Goal: Task Accomplishment & Management: Complete application form

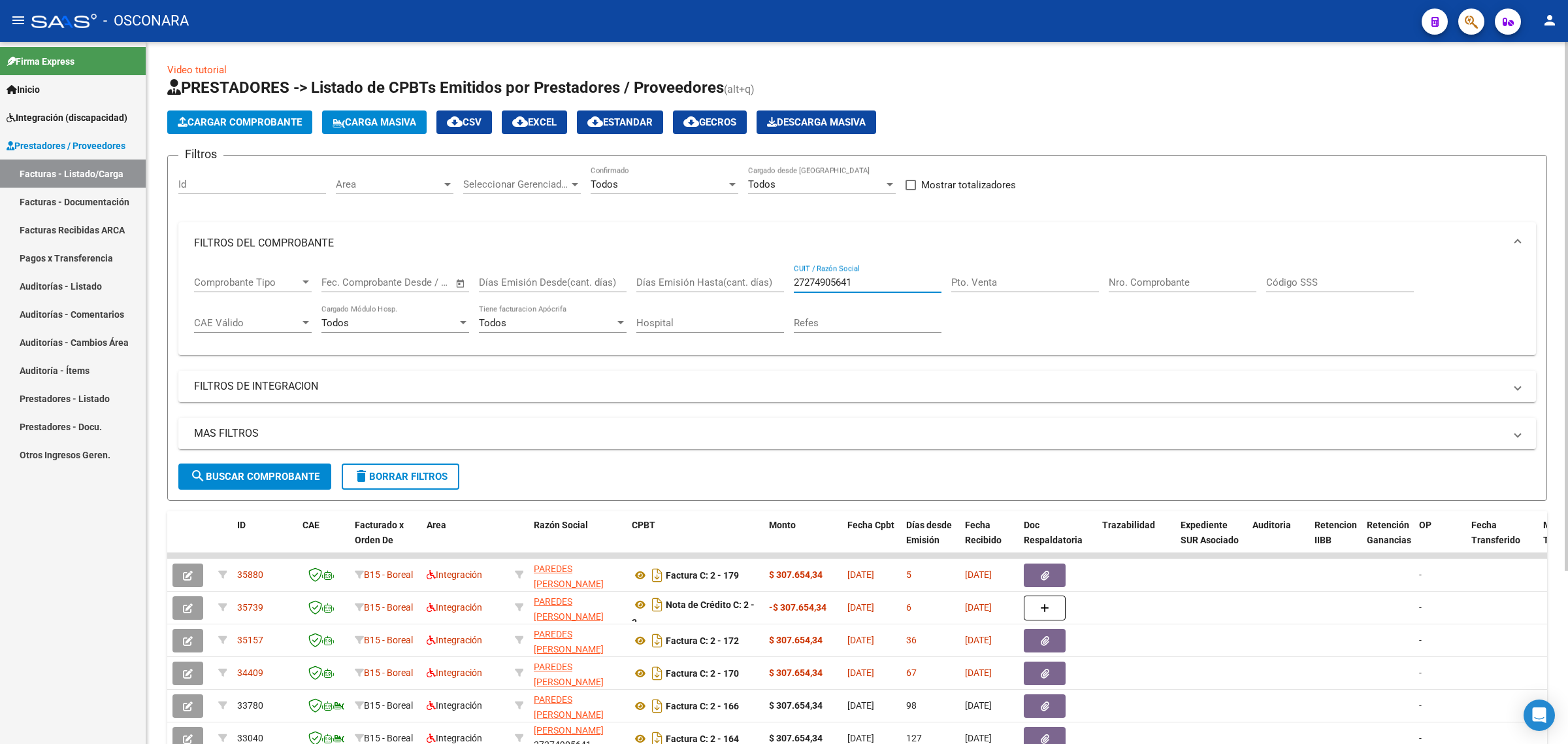
click at [812, 281] on input "27274905641" at bounding box center [867, 282] width 148 height 12
paste input "42815772"
type input "27242815772"
click at [288, 471] on span "search Buscar Comprobante" at bounding box center [255, 477] width 129 height 12
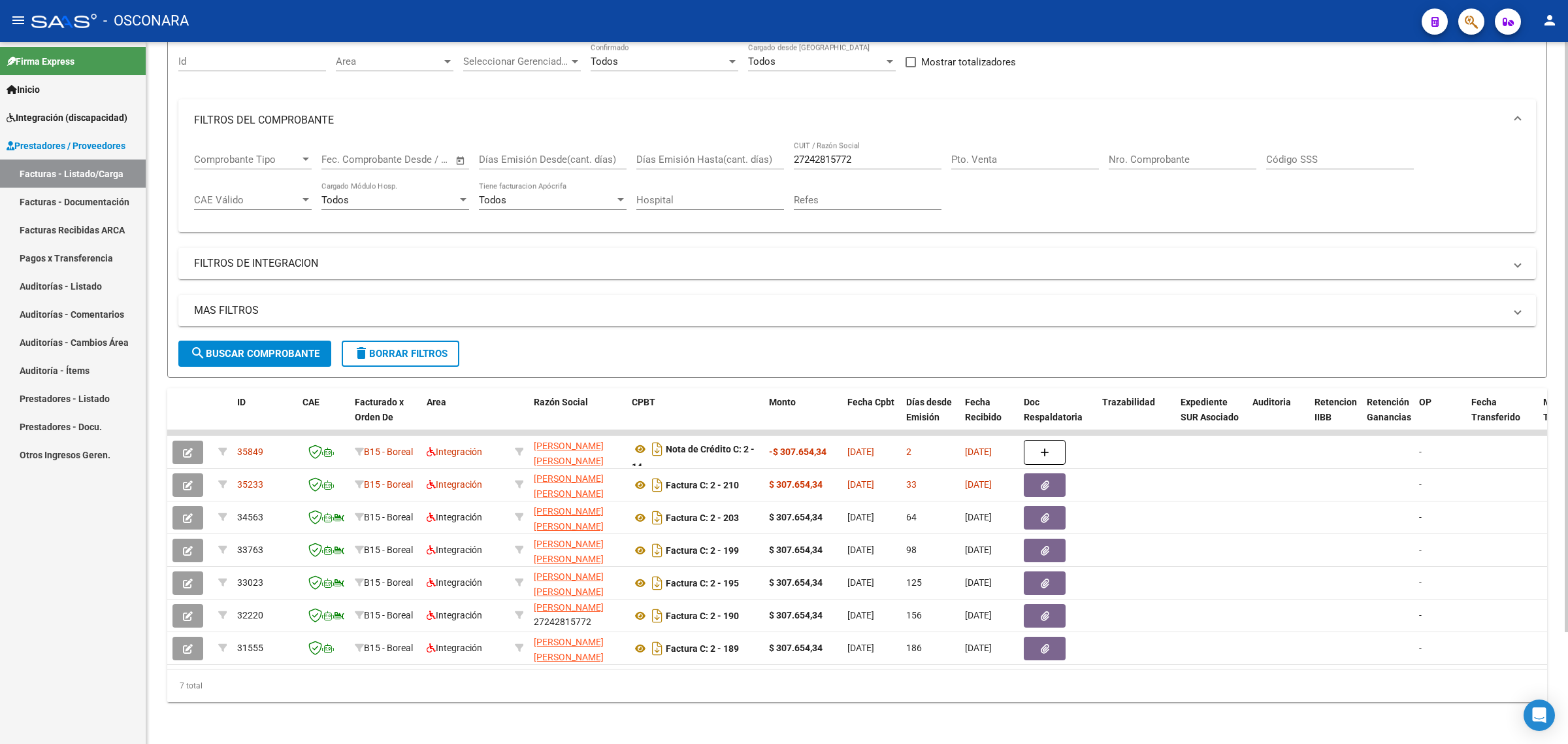
scroll to position [133, 0]
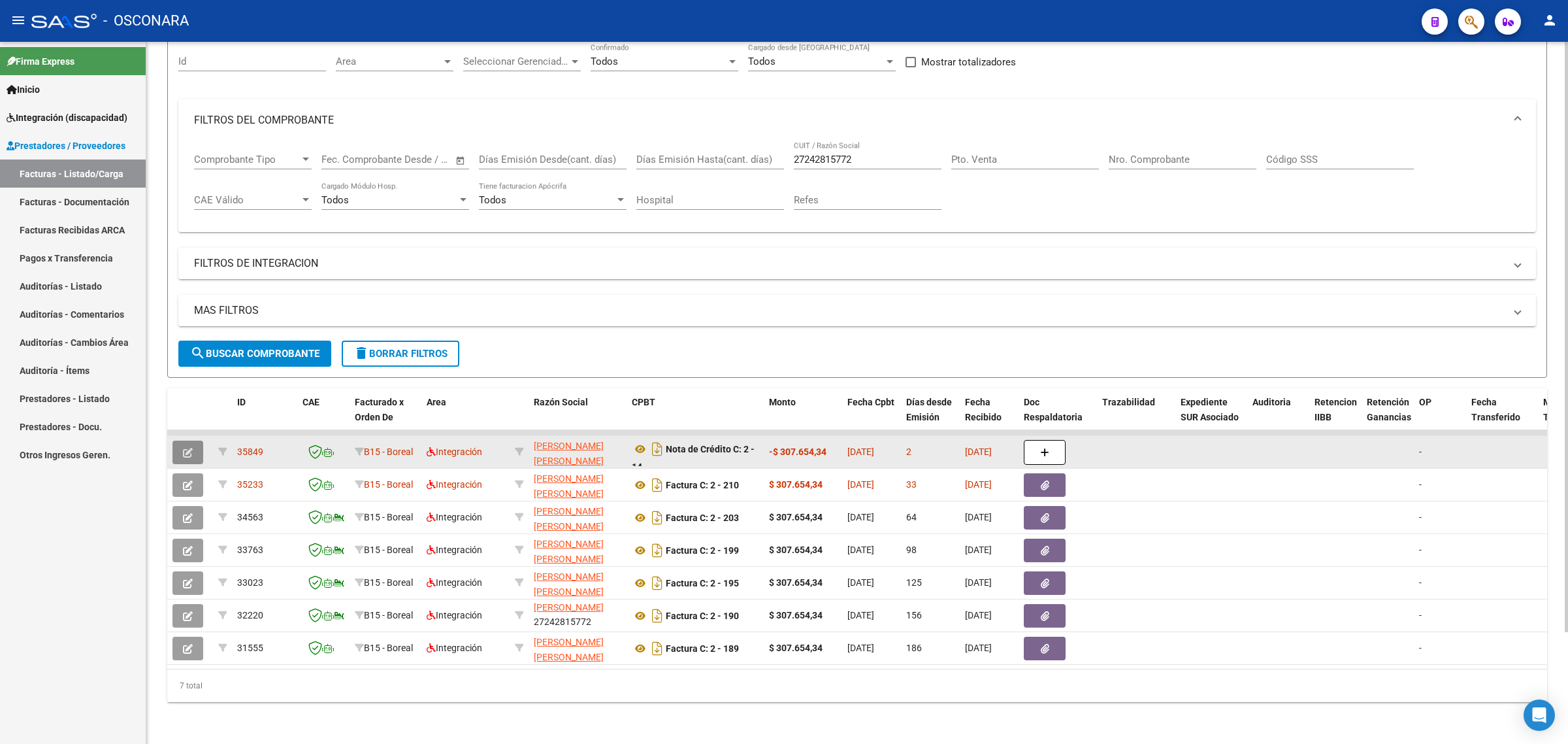
click at [191, 448] on icon "button" at bounding box center [188, 453] width 10 height 10
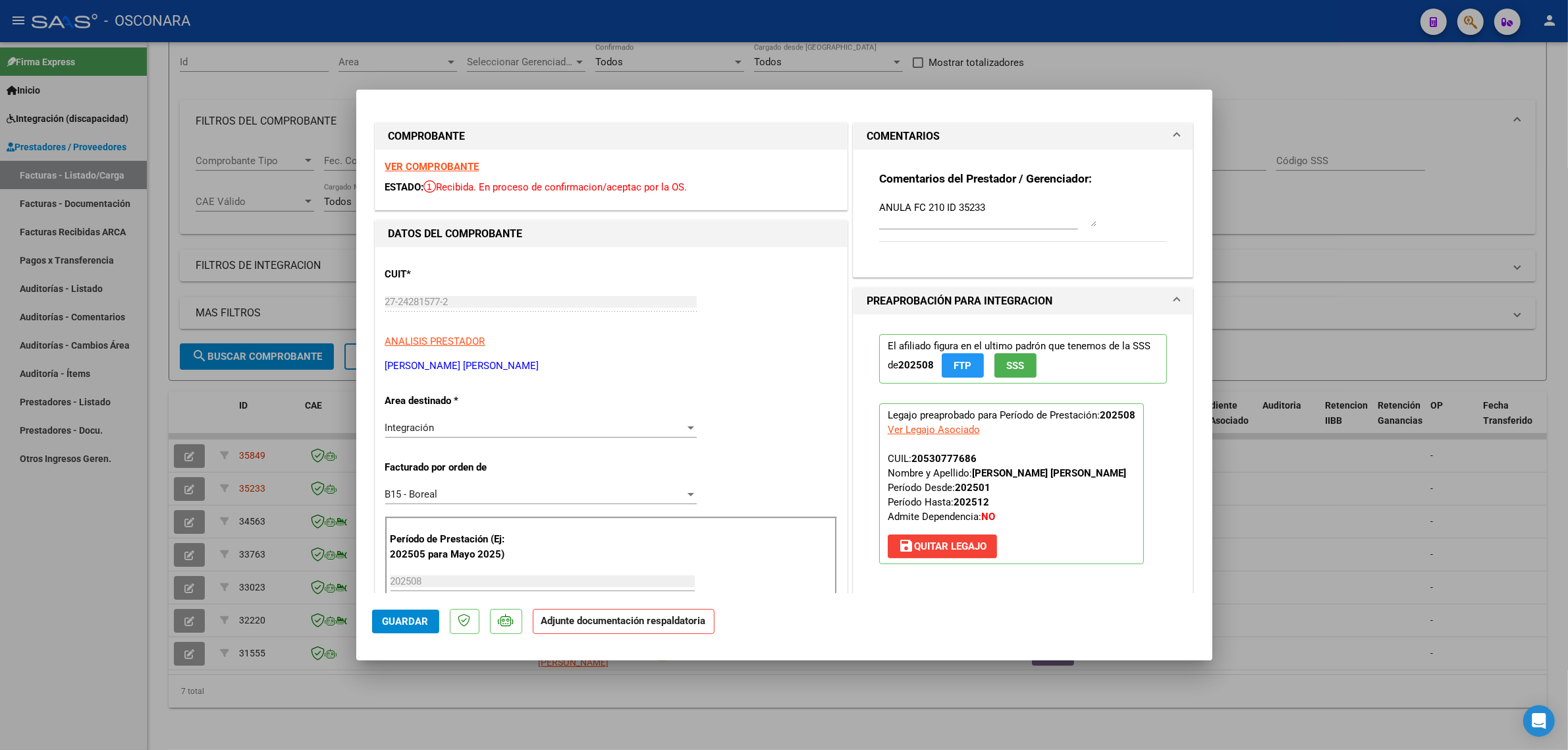
click at [316, 301] on div at bounding box center [784, 375] width 1568 height 750
type input "$ 0,00"
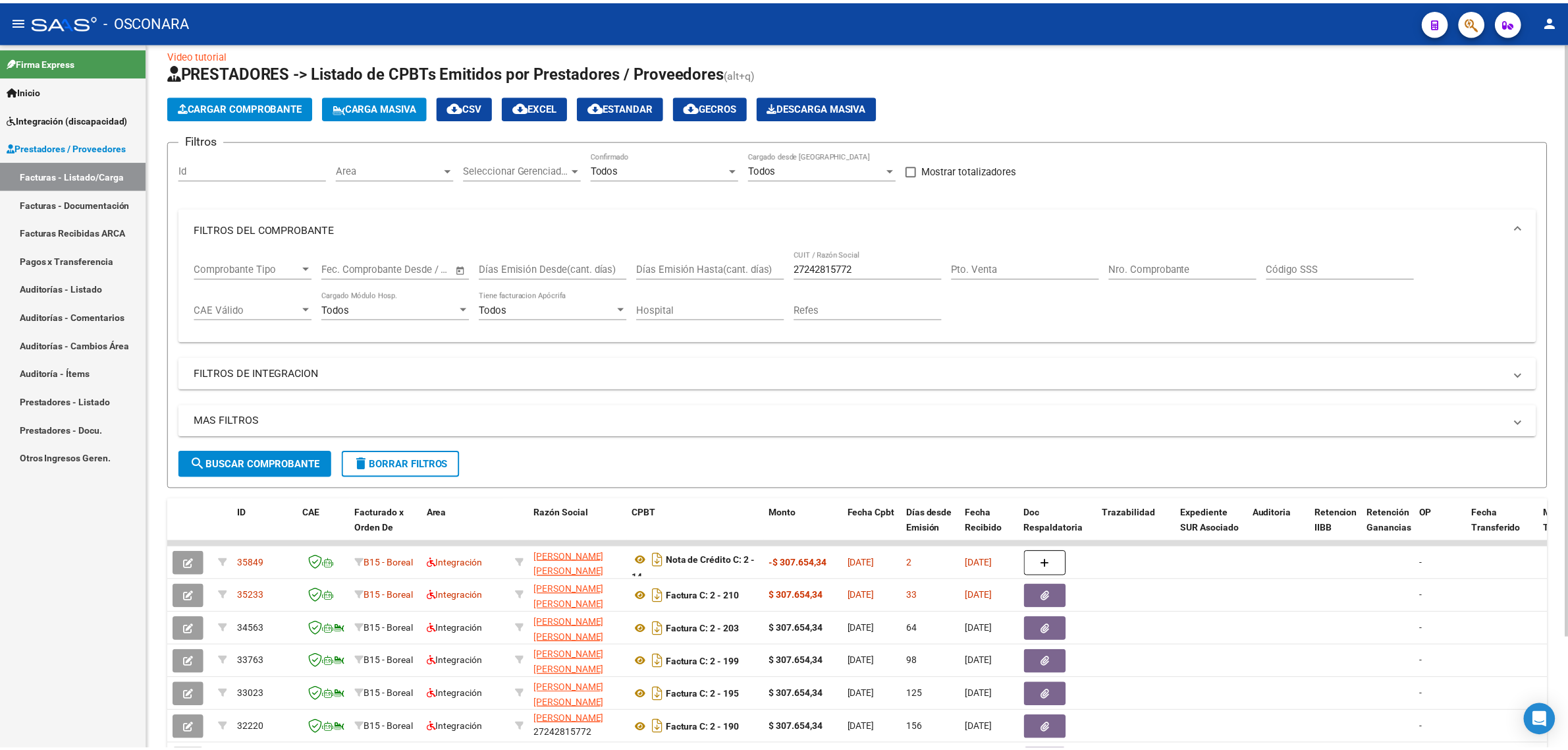
scroll to position [0, 0]
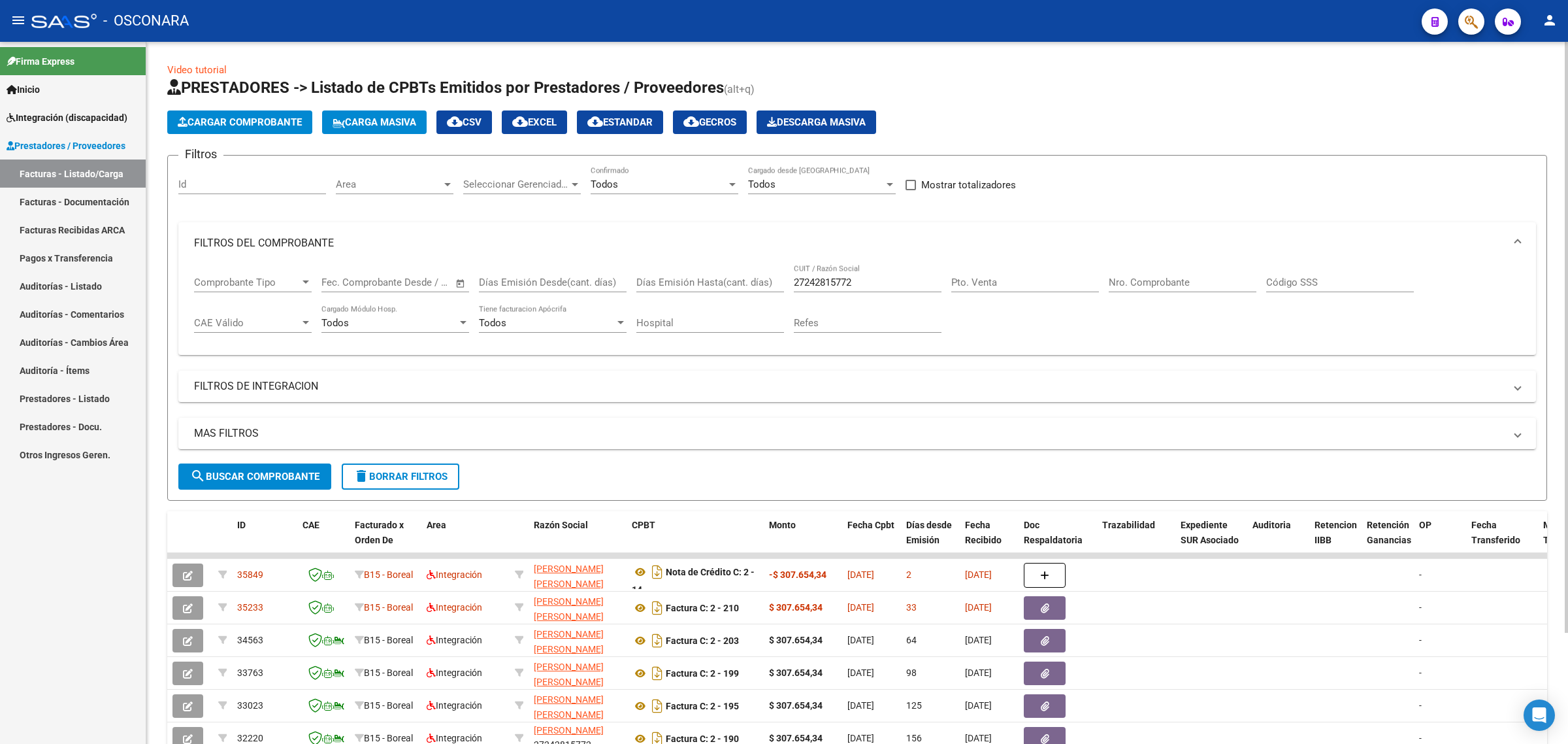
click at [266, 111] on button "Cargar Comprobante" at bounding box center [240, 122] width 145 height 24
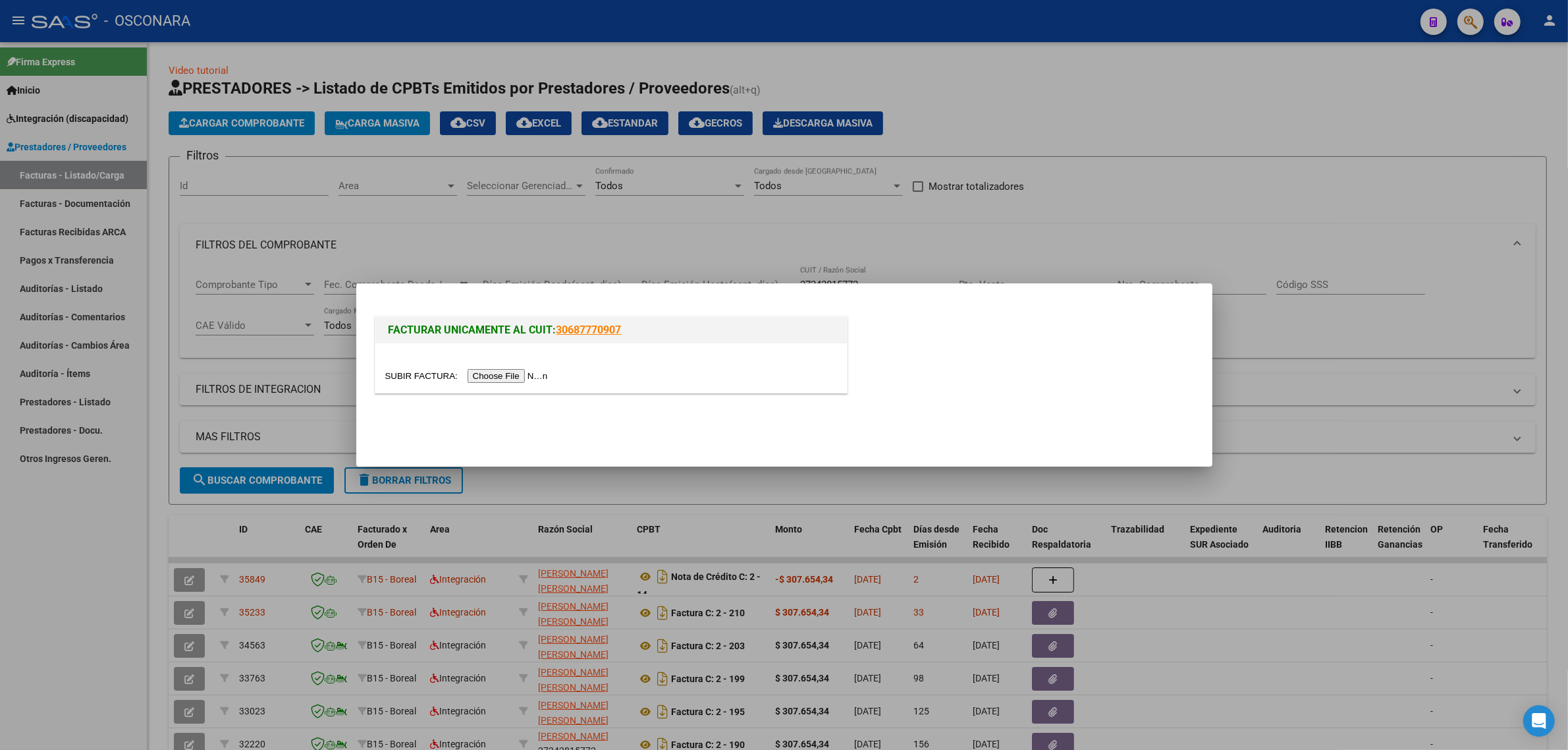
click at [493, 377] on input "file" at bounding box center [469, 376] width 166 height 14
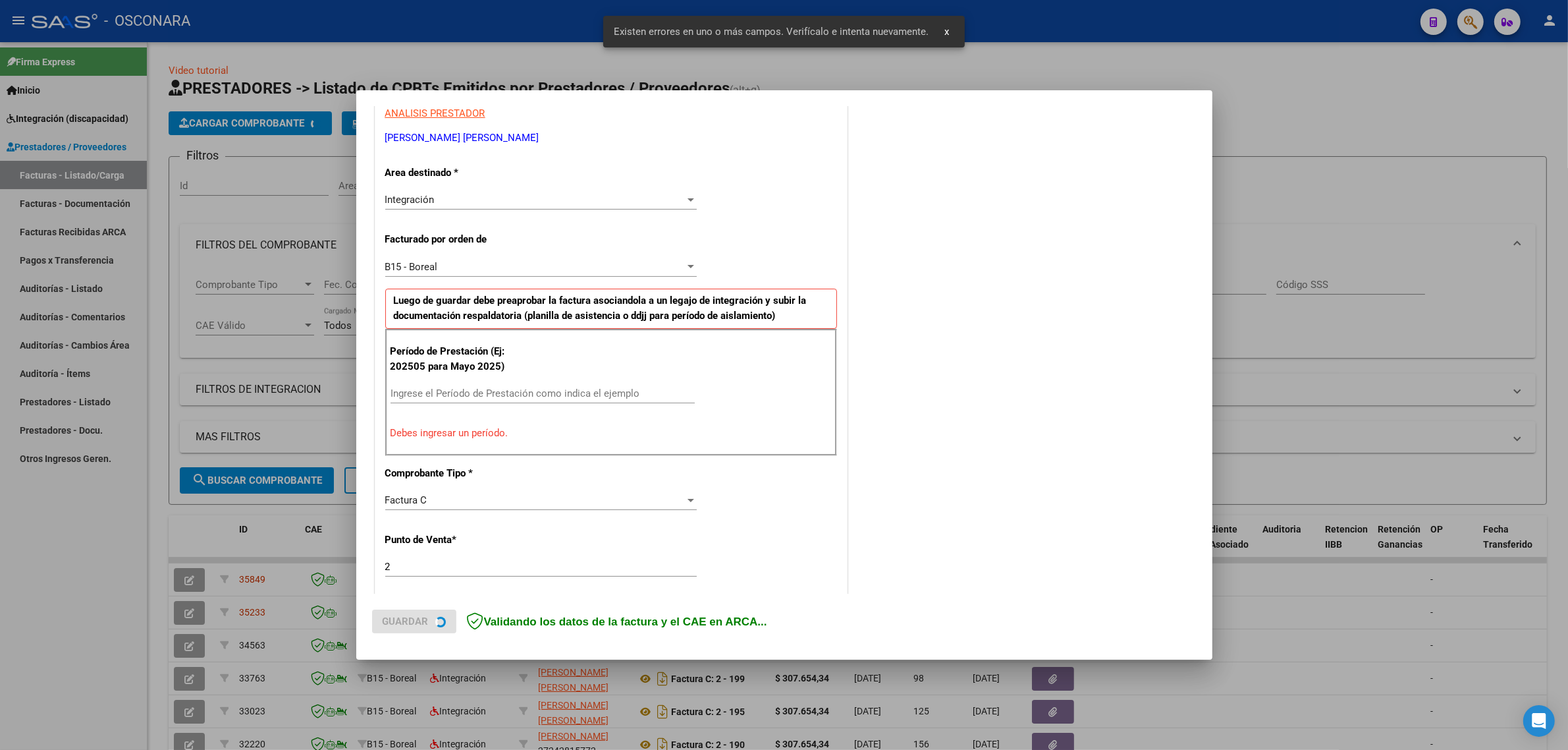
scroll to position [259, 0]
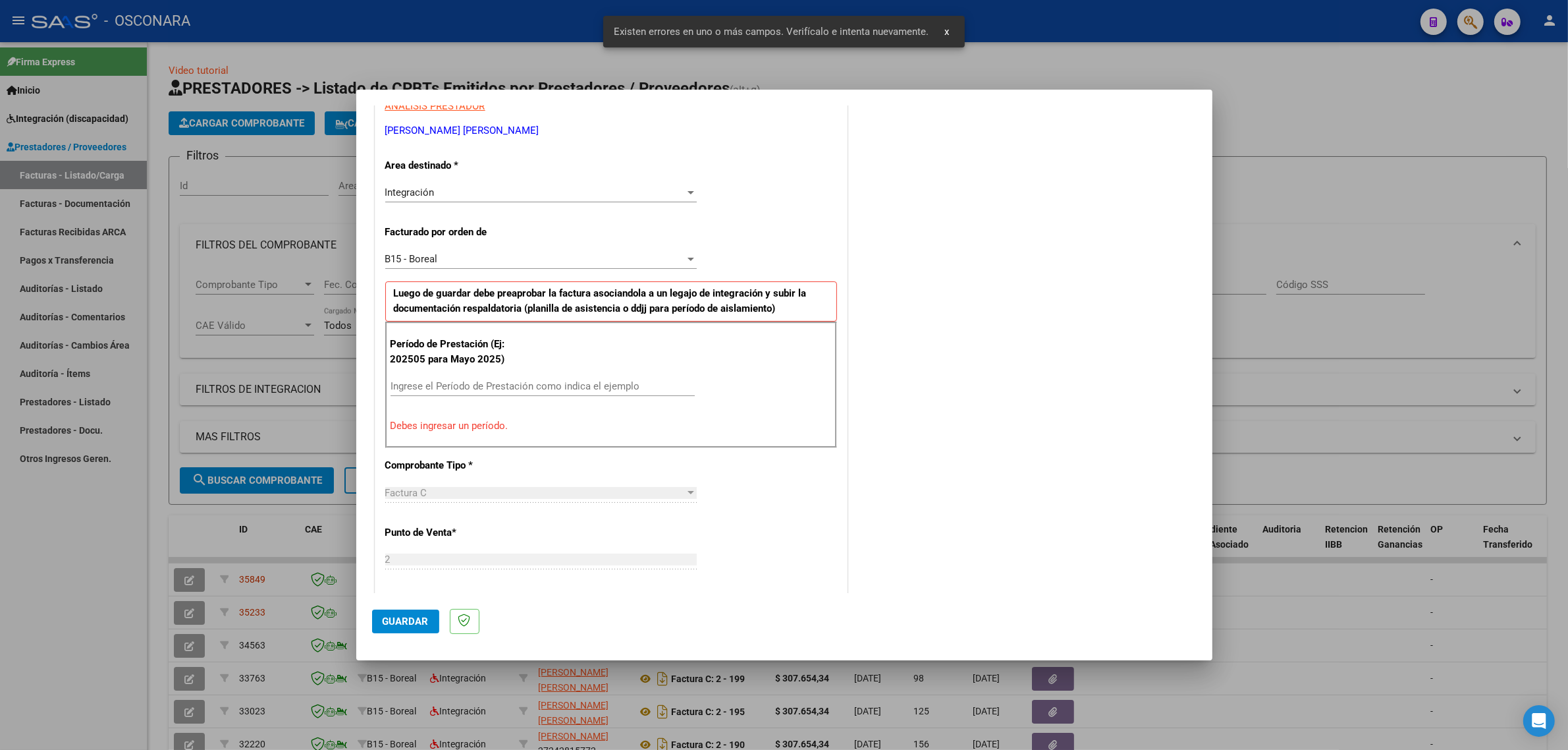
click at [542, 379] on div "Ingrese el Período de Prestación como indica el ejemplo" at bounding box center [543, 386] width 304 height 20
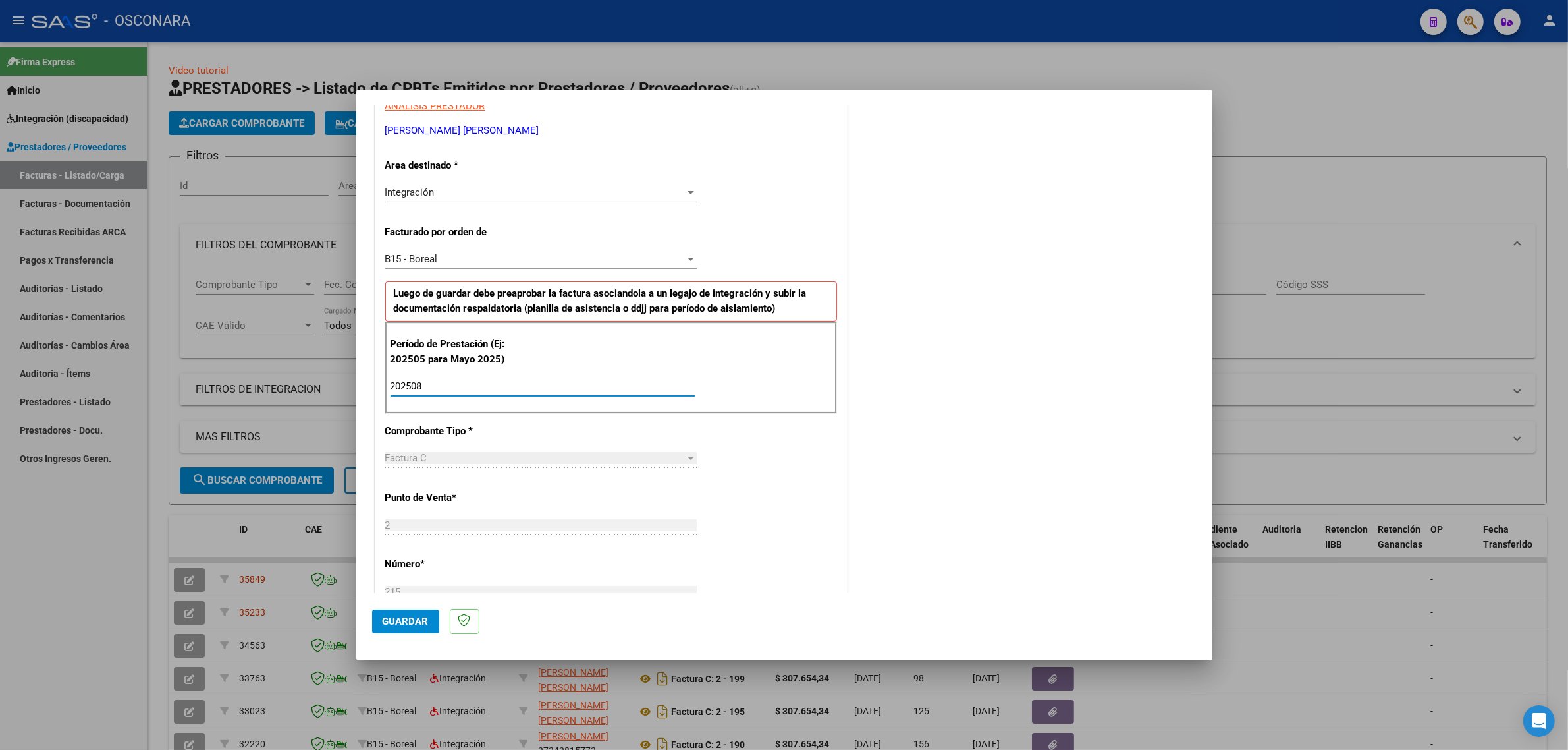
type input "202508"
click at [410, 620] on span "Guardar" at bounding box center [405, 621] width 46 height 12
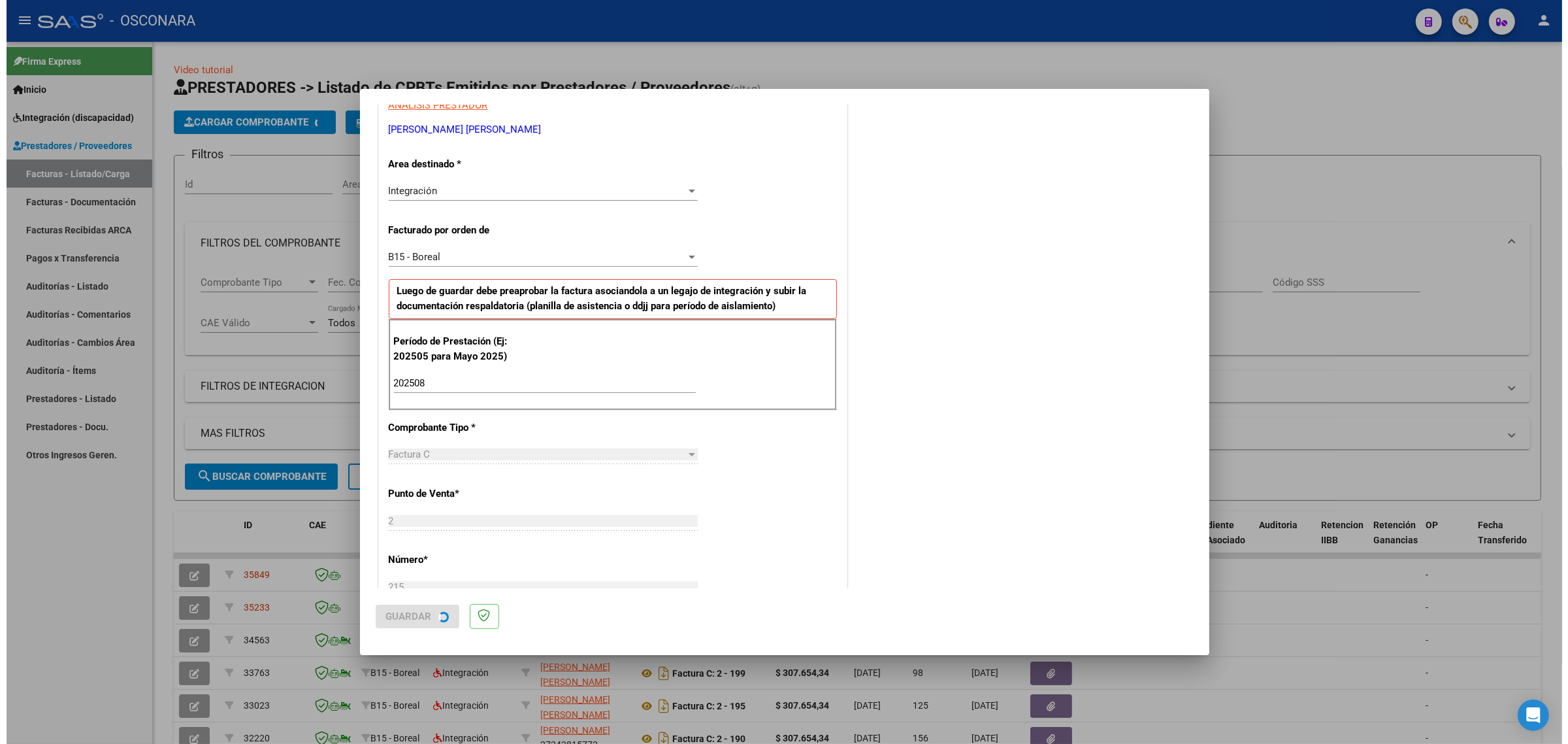
scroll to position [0, 0]
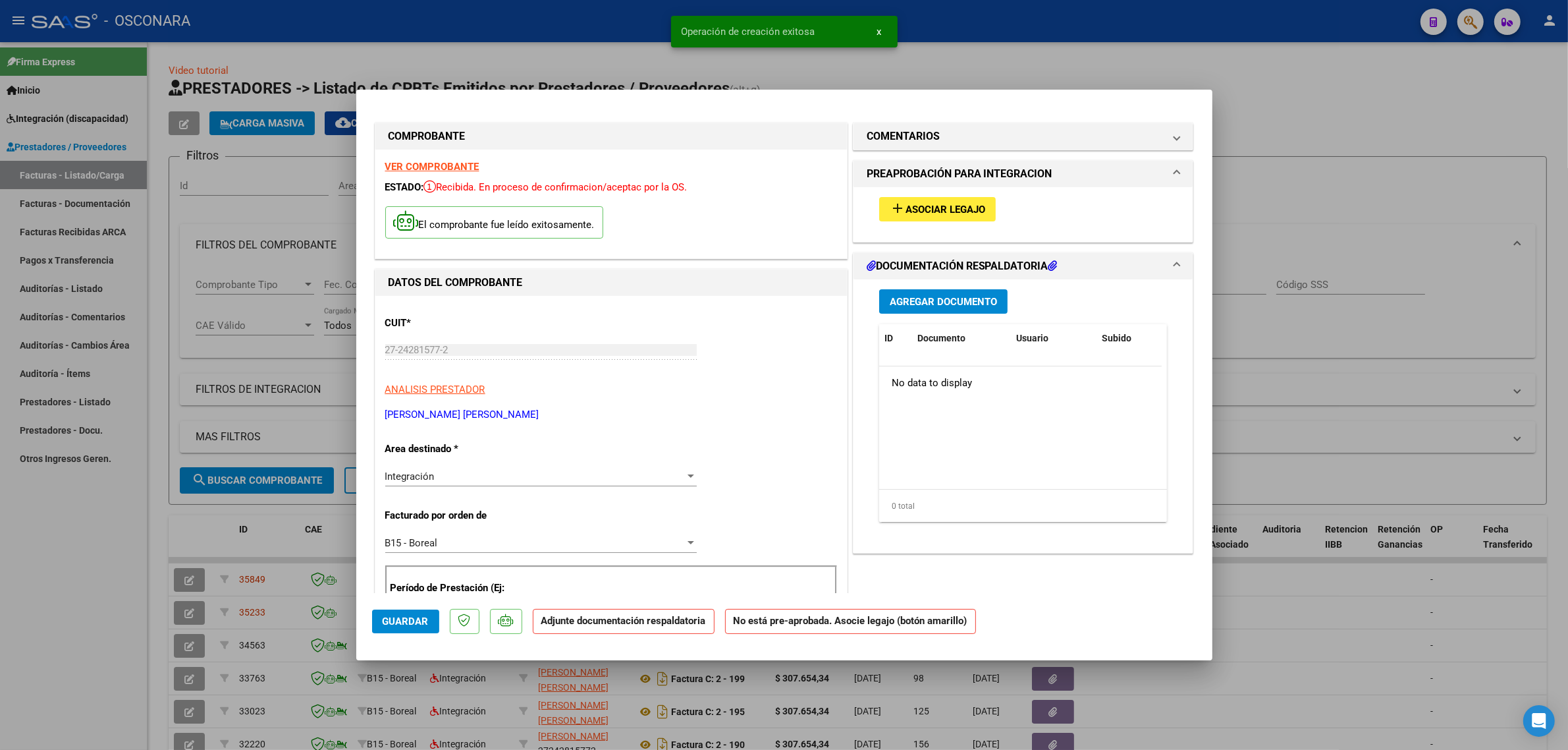
click at [919, 212] on span "Asociar Legajo" at bounding box center [946, 210] width 80 height 12
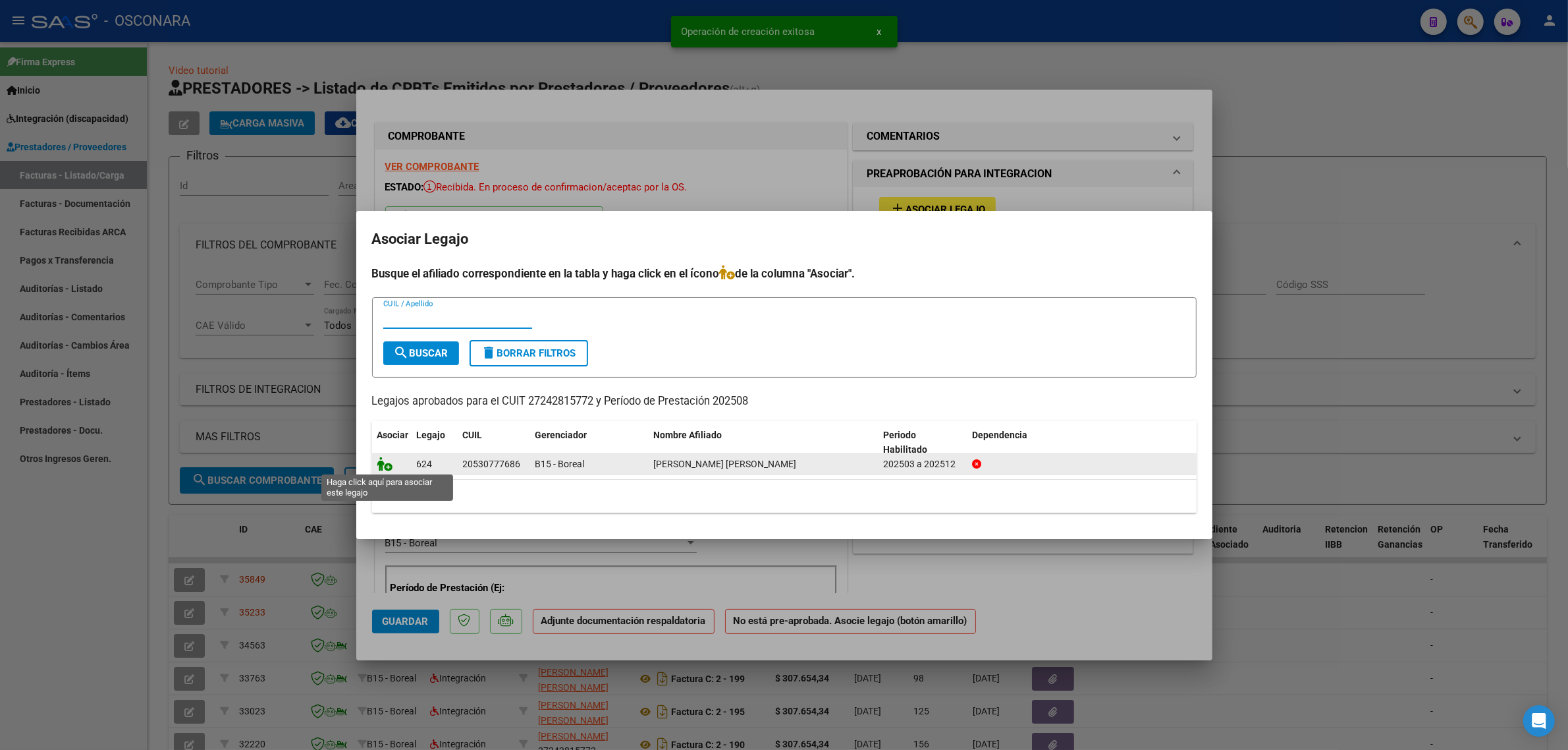
click at [382, 462] on icon at bounding box center [385, 463] width 16 height 14
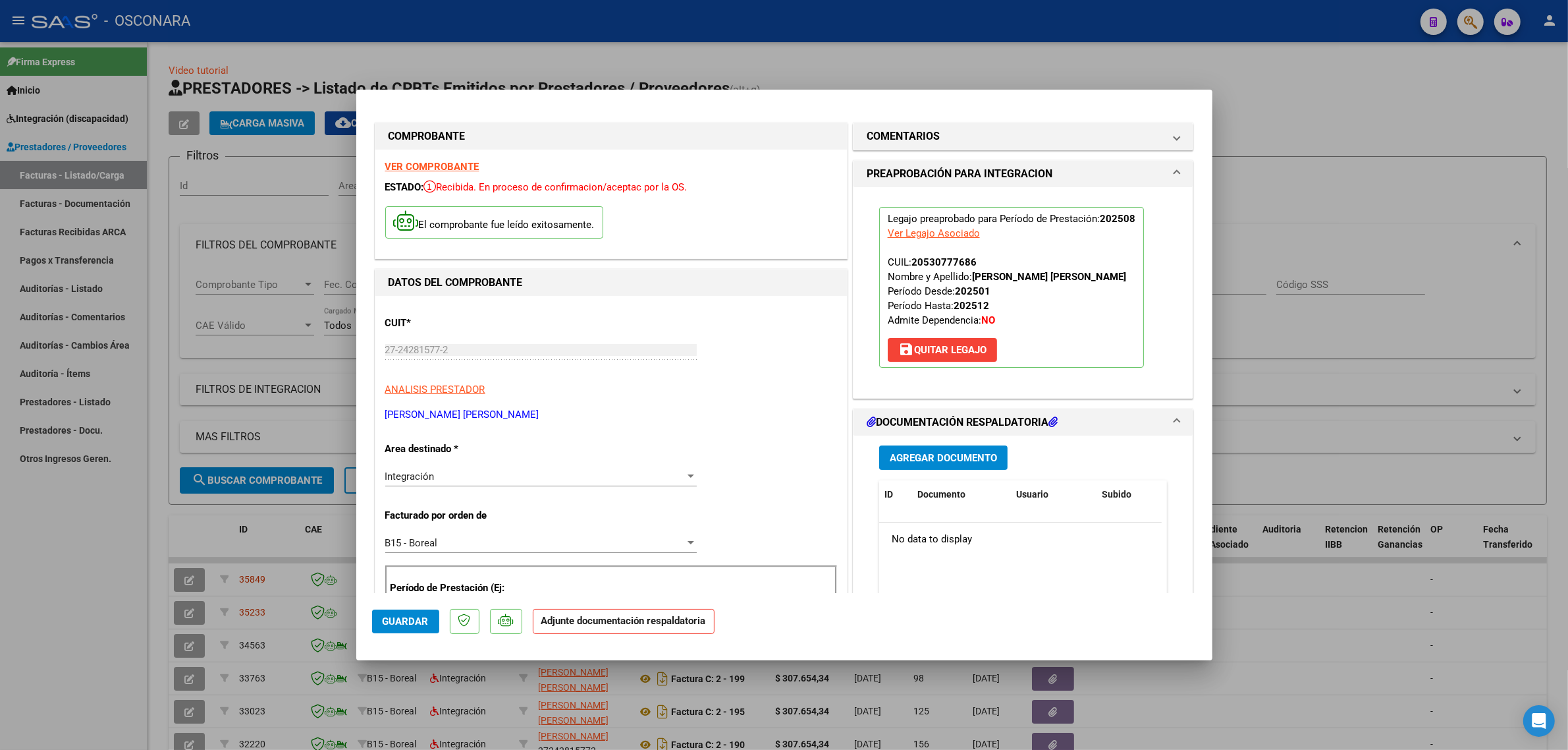
click at [978, 459] on span "Agregar Documento" at bounding box center [943, 458] width 107 height 12
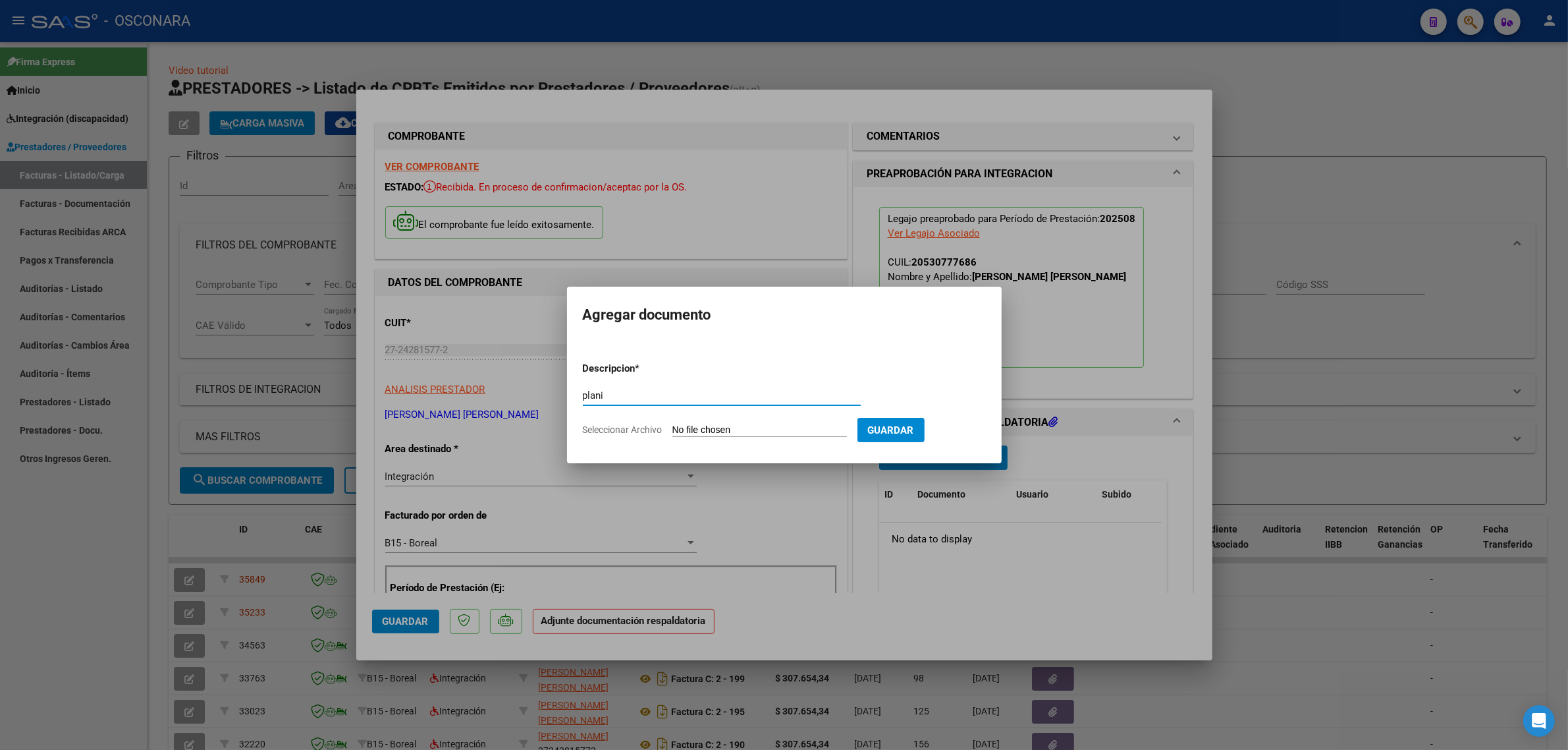
type input "plan"
type input "PLANILLA"
click at [750, 419] on form "Descripcion * PLANILLA Escriba aquí una descripcion Seleccionar Archivo Guardar" at bounding box center [784, 399] width 403 height 96
click at [751, 423] on form "Descripcion * PLANILLA Escriba aquí una descripcion Seleccionar Archivo Guardar" at bounding box center [784, 399] width 403 height 96
click at [693, 437] on input "Seleccionar Archivo" at bounding box center [759, 430] width 174 height 12
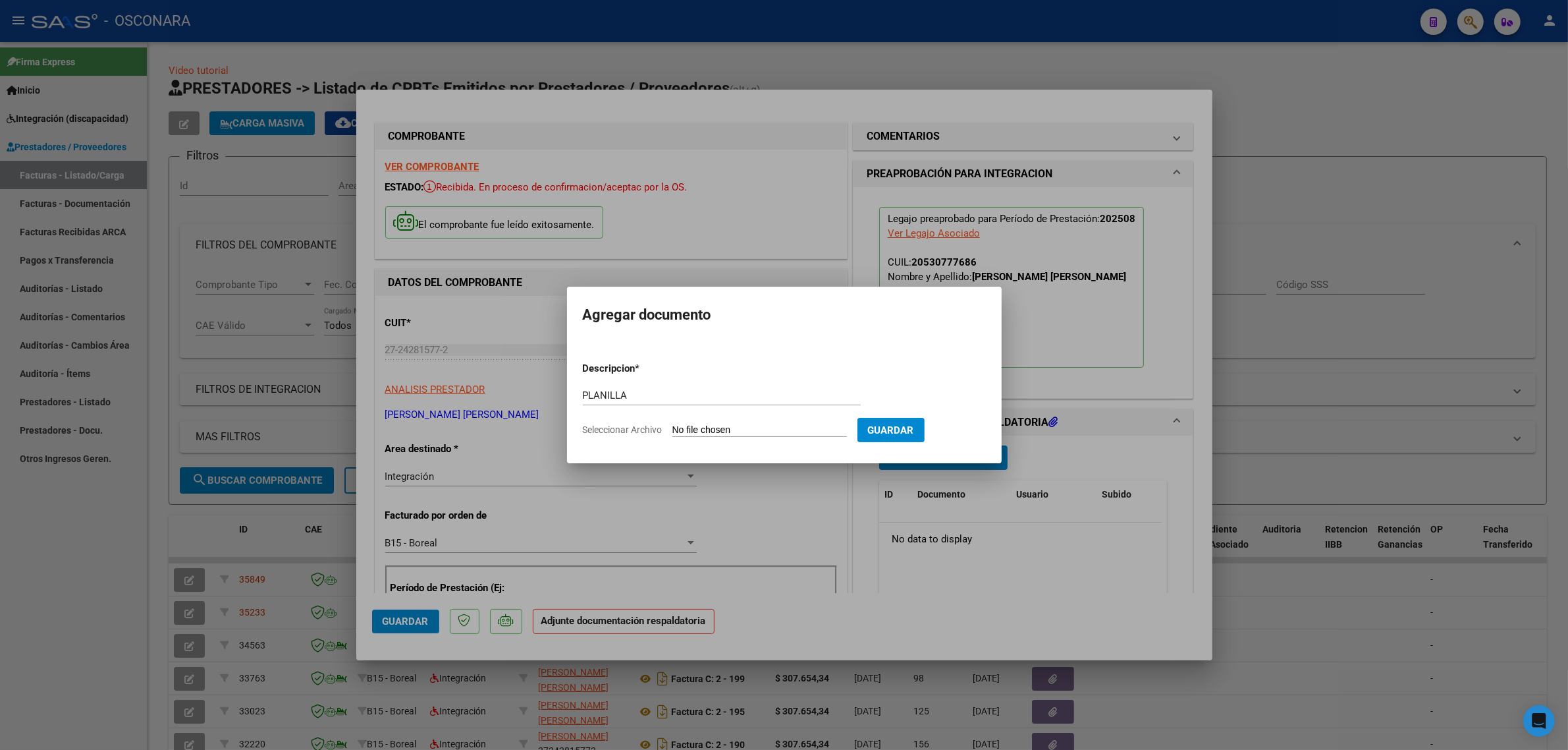
type input "C:\fakepath\DOC-20250904-WA0034.pdf"
click at [972, 438] on button "Guardar" at bounding box center [959, 429] width 67 height 24
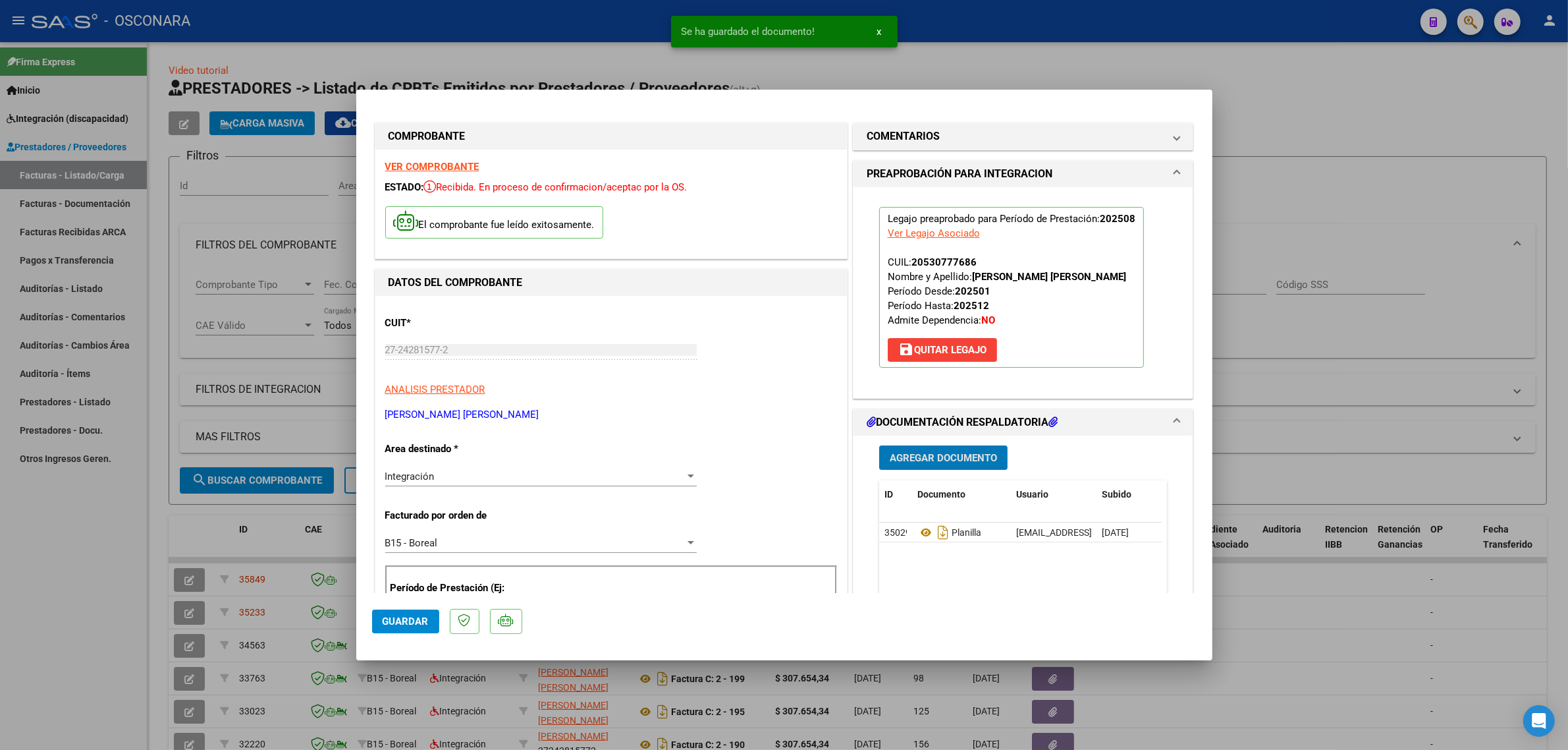
click at [432, 621] on button "Guardar" at bounding box center [406, 621] width 67 height 24
click at [232, 527] on div at bounding box center [784, 375] width 1568 height 750
type input "$ 0,00"
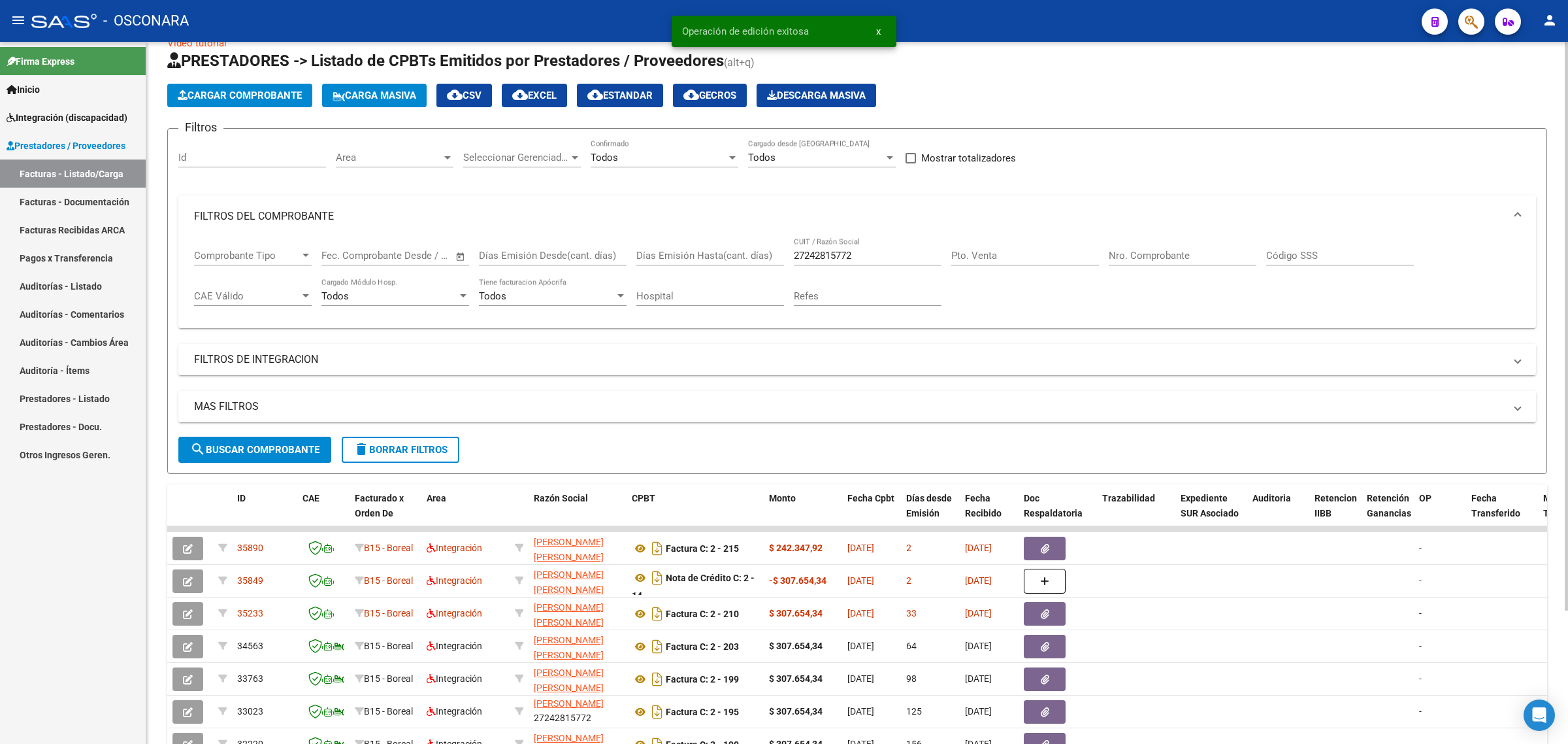
scroll to position [82, 0]
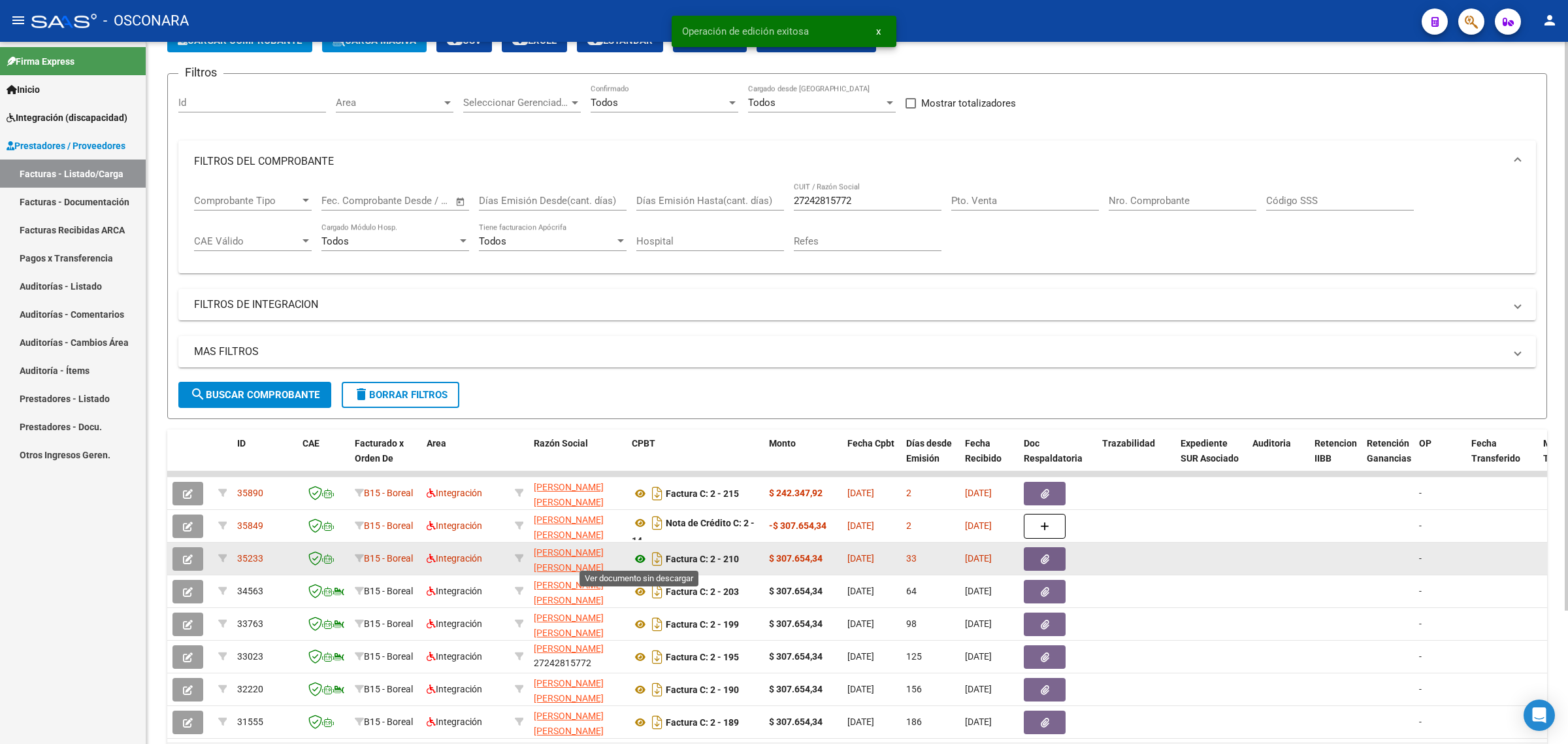
click at [634, 557] on icon at bounding box center [640, 558] width 17 height 16
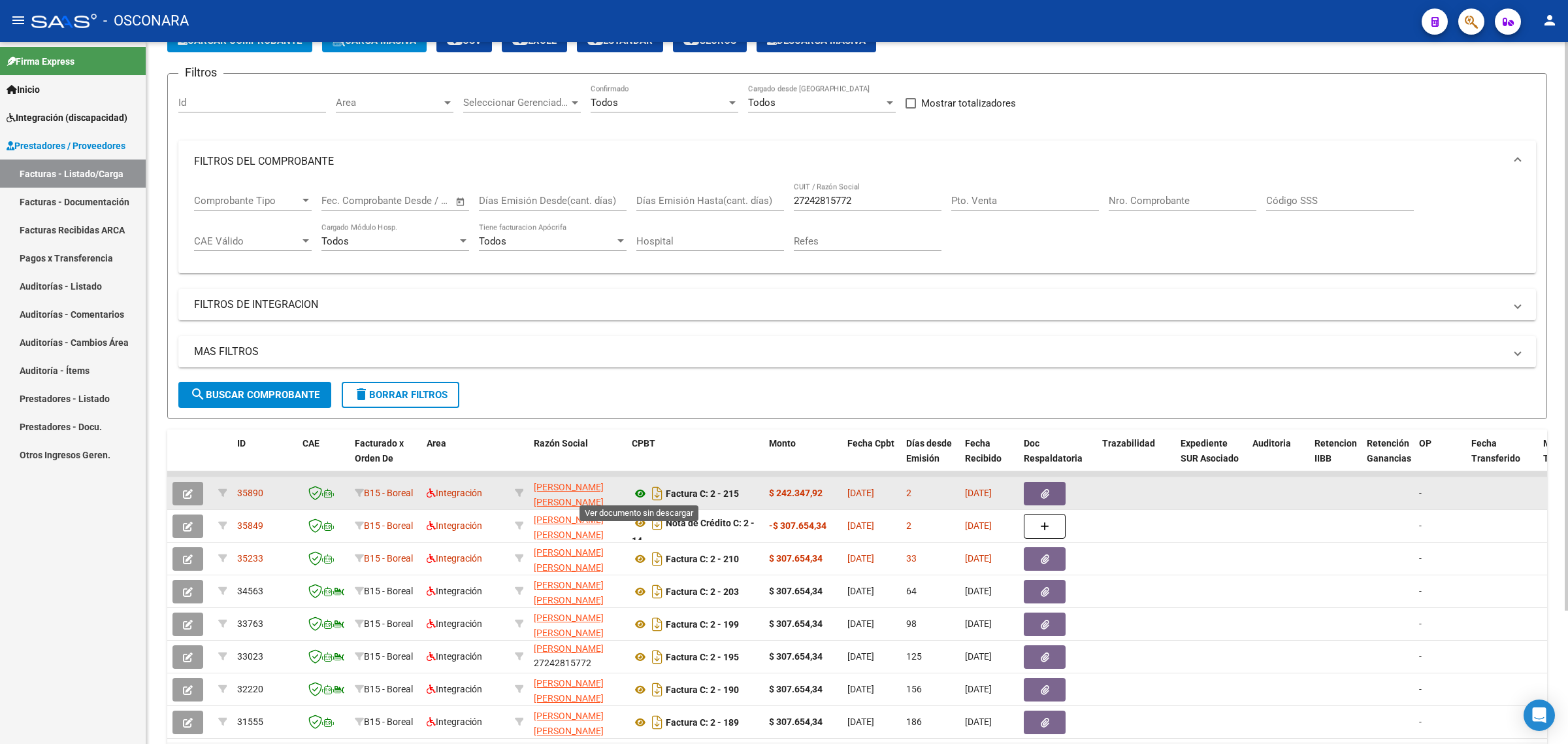
click at [641, 492] on icon at bounding box center [640, 493] width 17 height 16
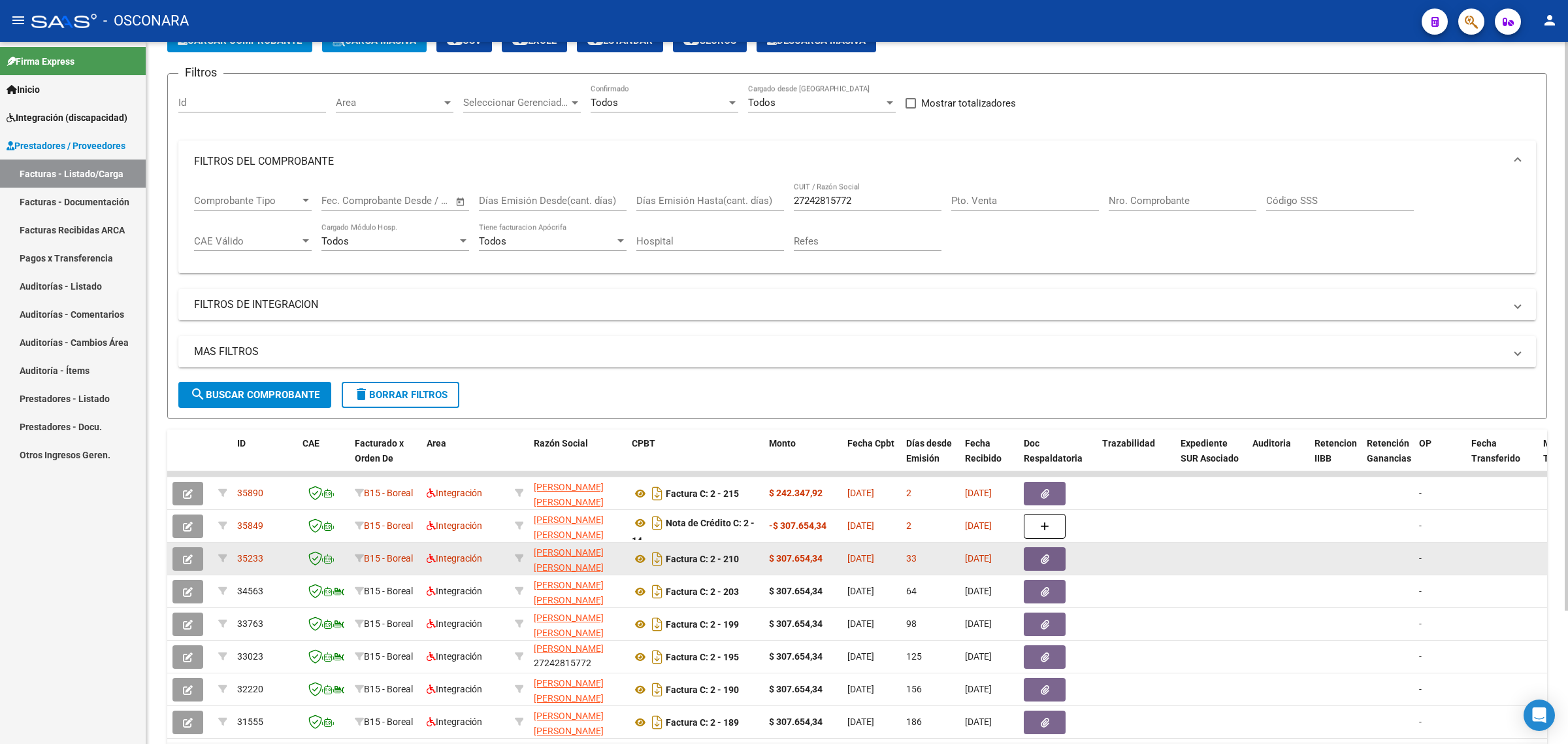
click at [256, 553] on span "35233" at bounding box center [251, 558] width 26 height 11
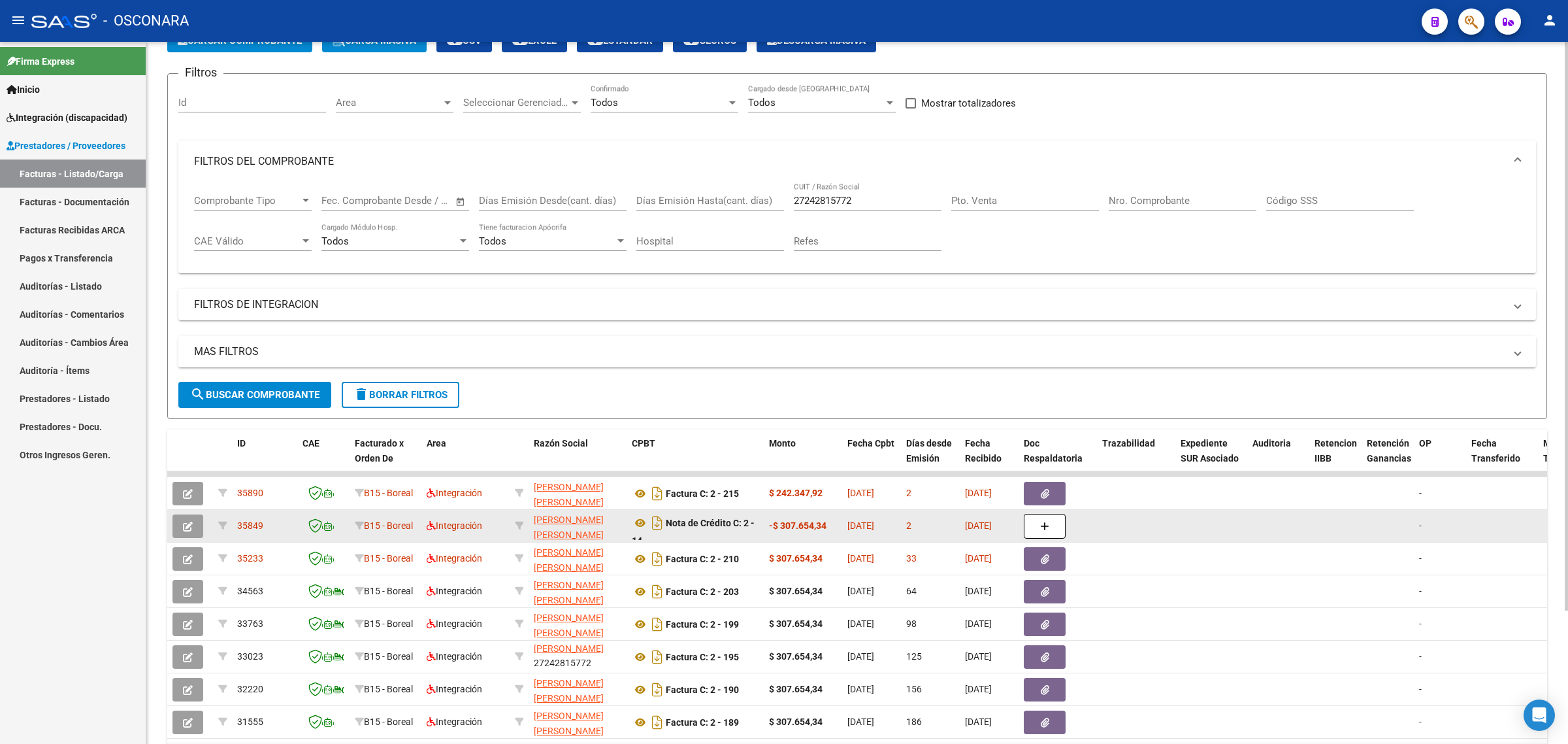
copy span "35233"
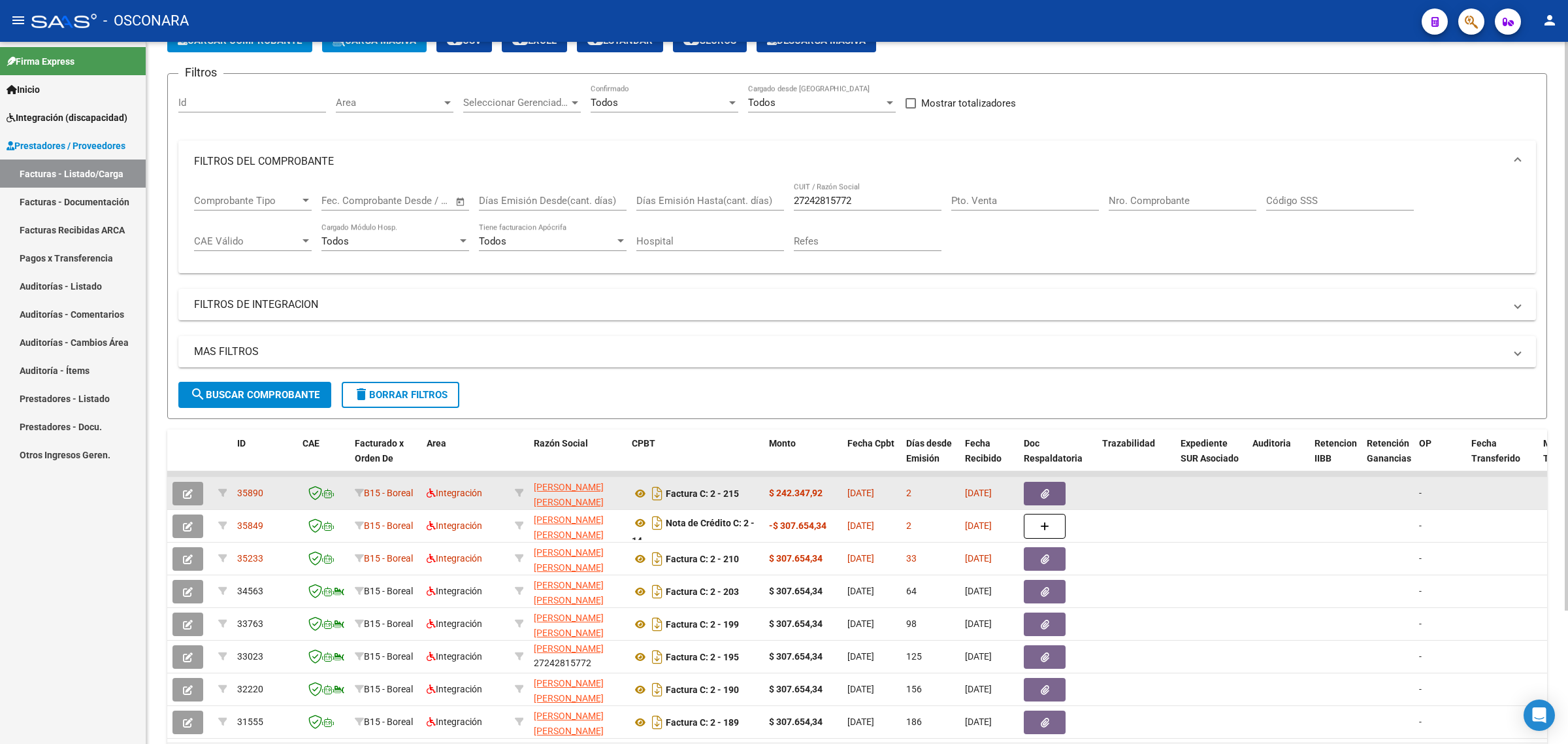
click at [195, 486] on button "button" at bounding box center [187, 493] width 31 height 24
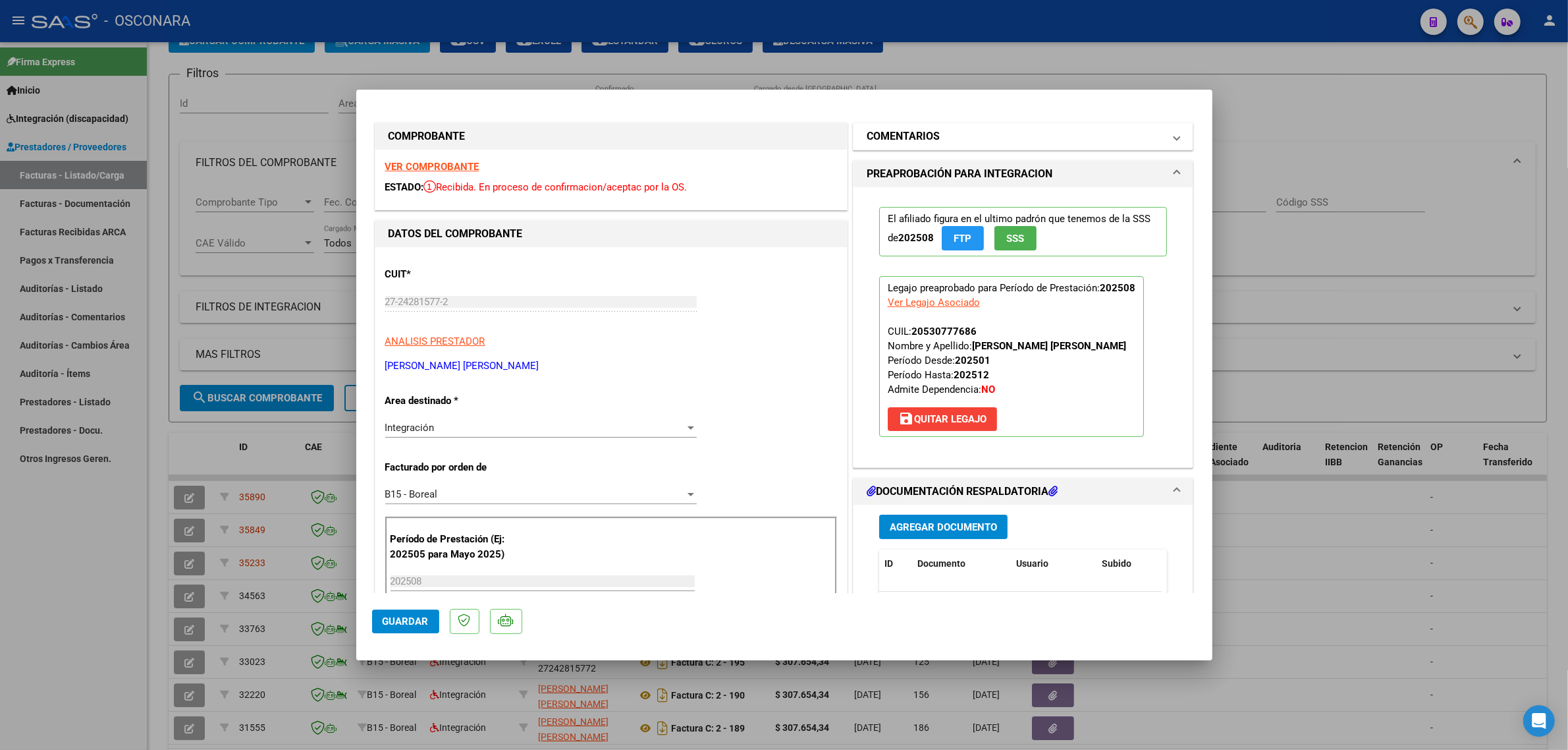
click at [897, 150] on mat-expansion-panel-header "COMENTARIOS" at bounding box center [1023, 136] width 340 height 27
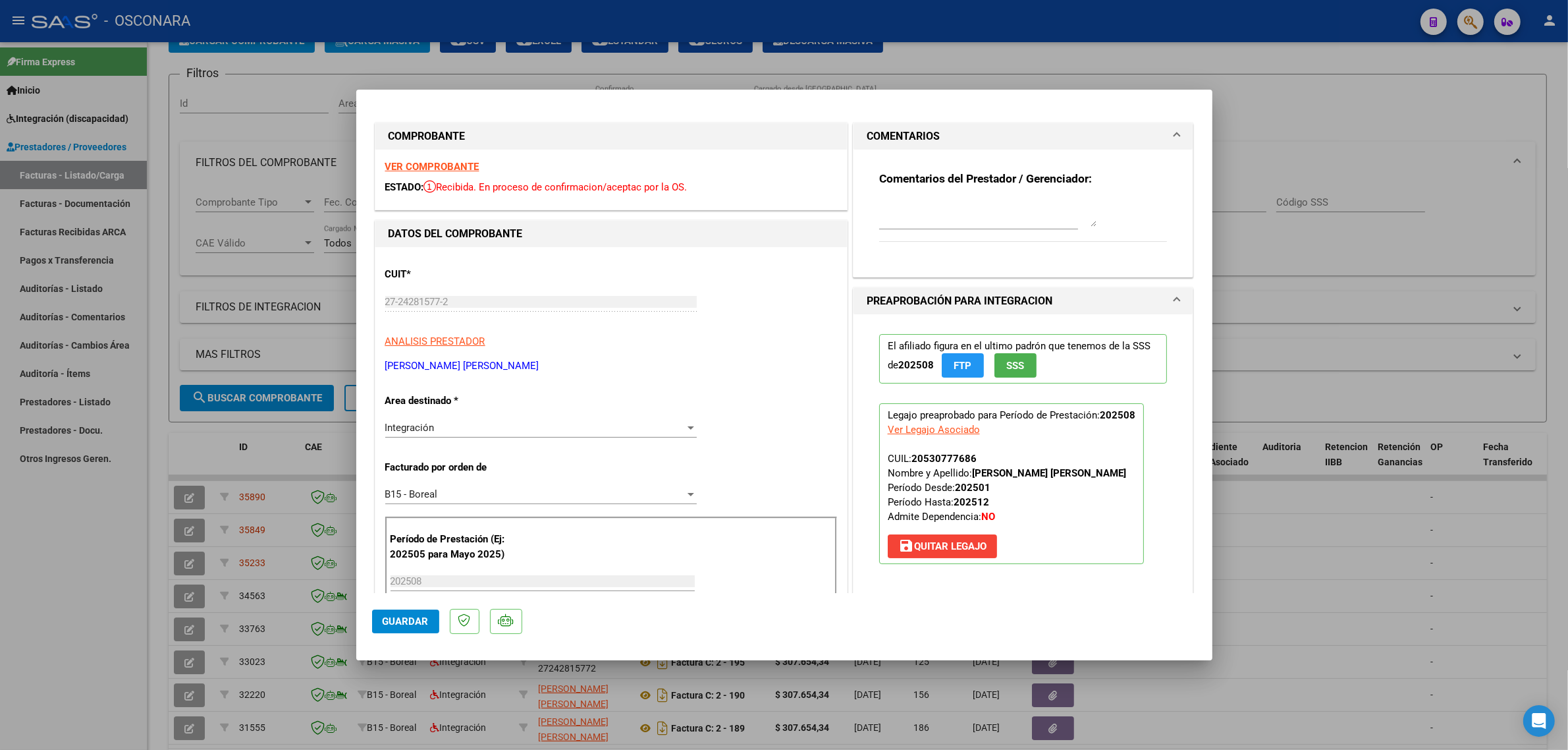
click at [899, 215] on textarea at bounding box center [988, 214] width 218 height 27
paste textarea "35233"
type textarea "REEMPLAZA FC 210 ID 35233"
click at [410, 620] on span "Guardar" at bounding box center [405, 621] width 46 height 12
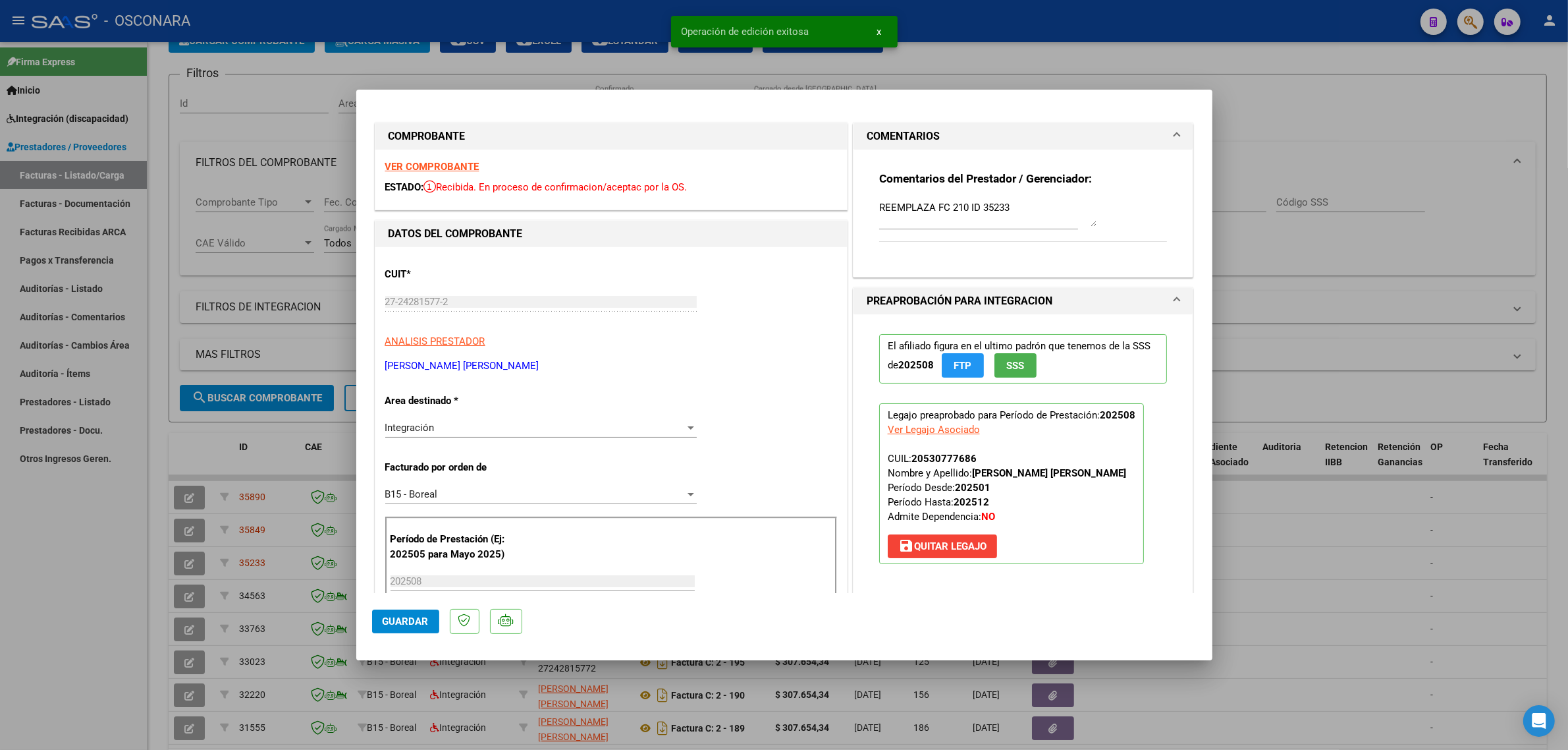
click at [312, 470] on div at bounding box center [784, 375] width 1568 height 750
type input "$ 0,00"
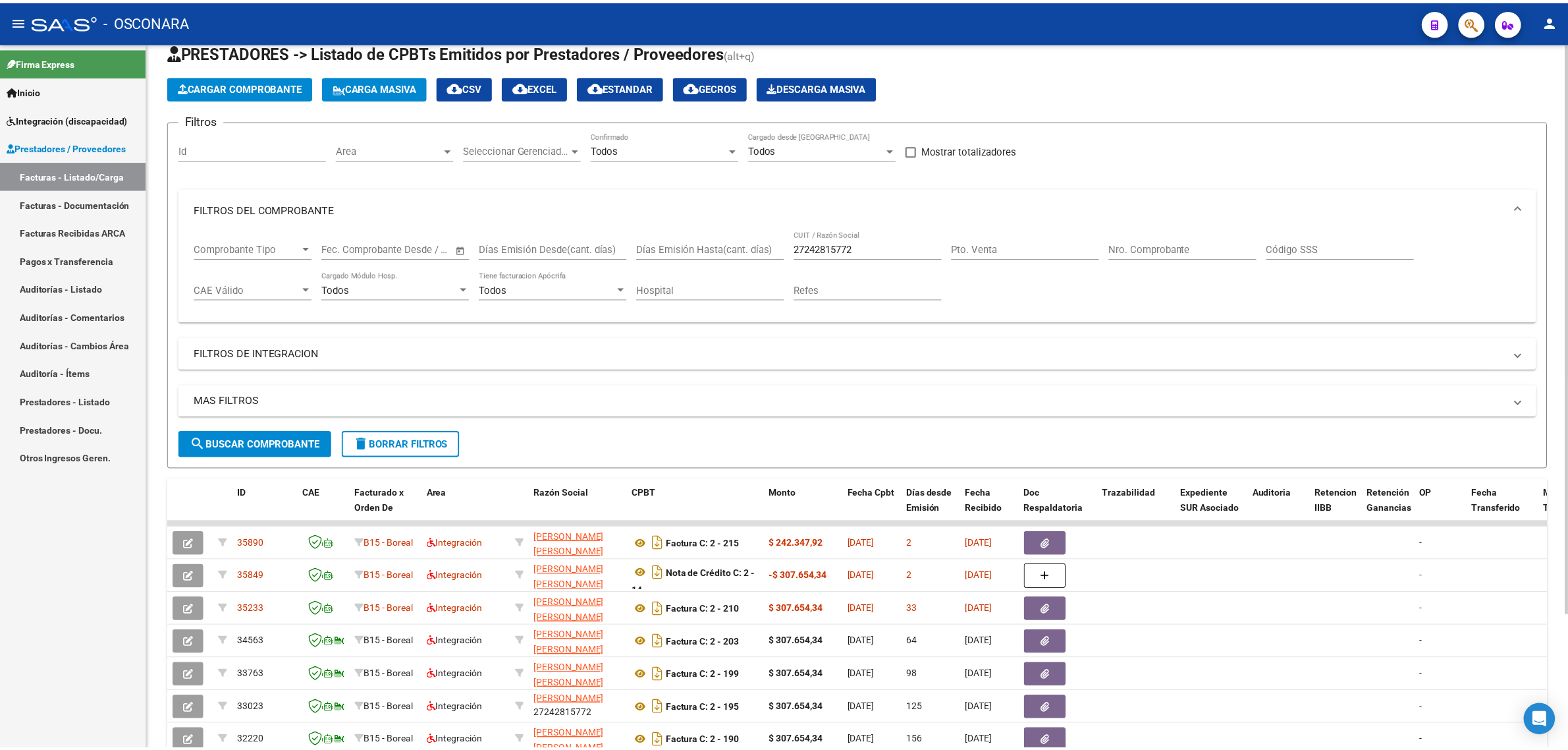
scroll to position [2, 0]
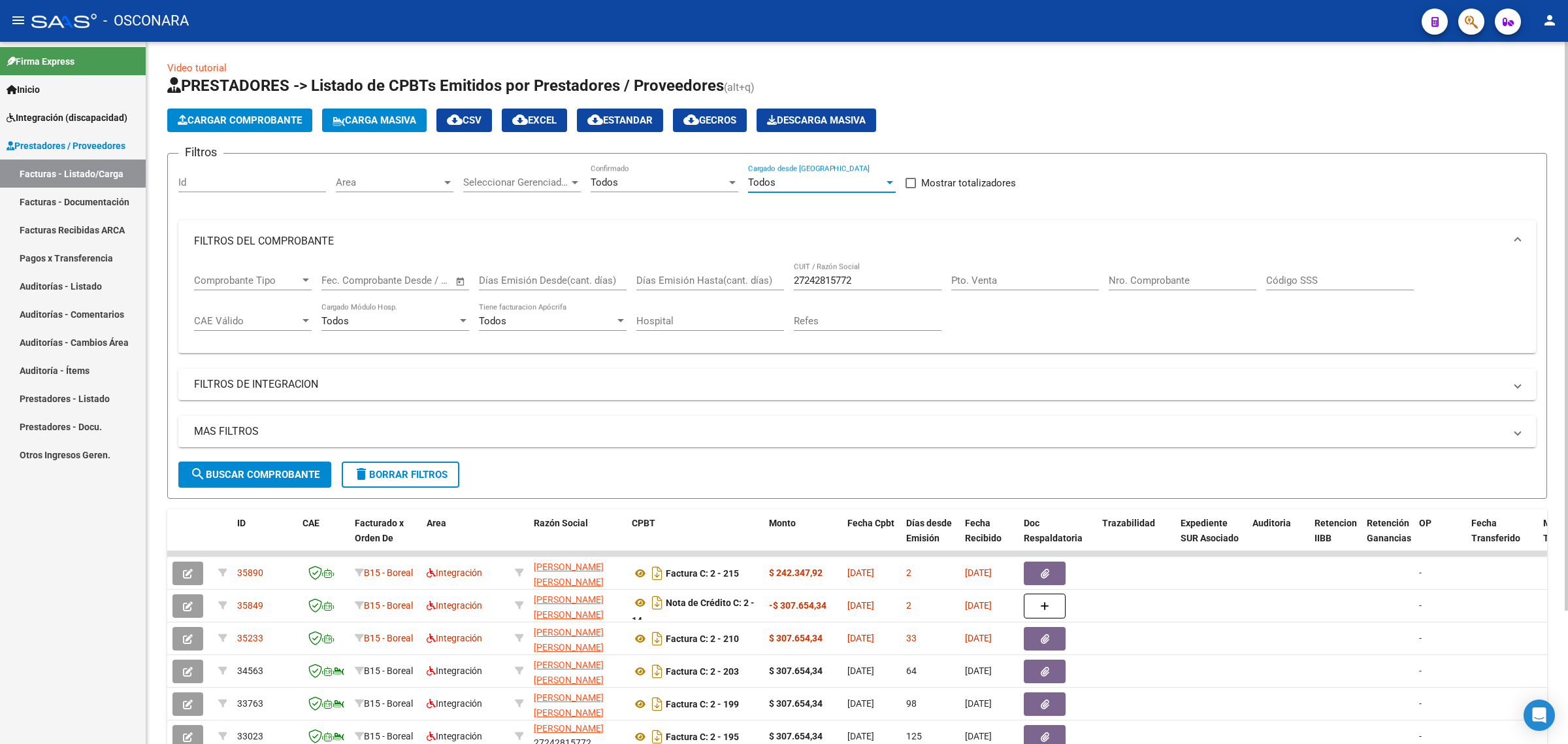
click at [776, 184] on div "Todos" at bounding box center [815, 182] width 136 height 12
click at [760, 233] on span "No" at bounding box center [821, 240] width 148 height 30
click at [703, 178] on div "Todos" at bounding box center [658, 182] width 136 height 12
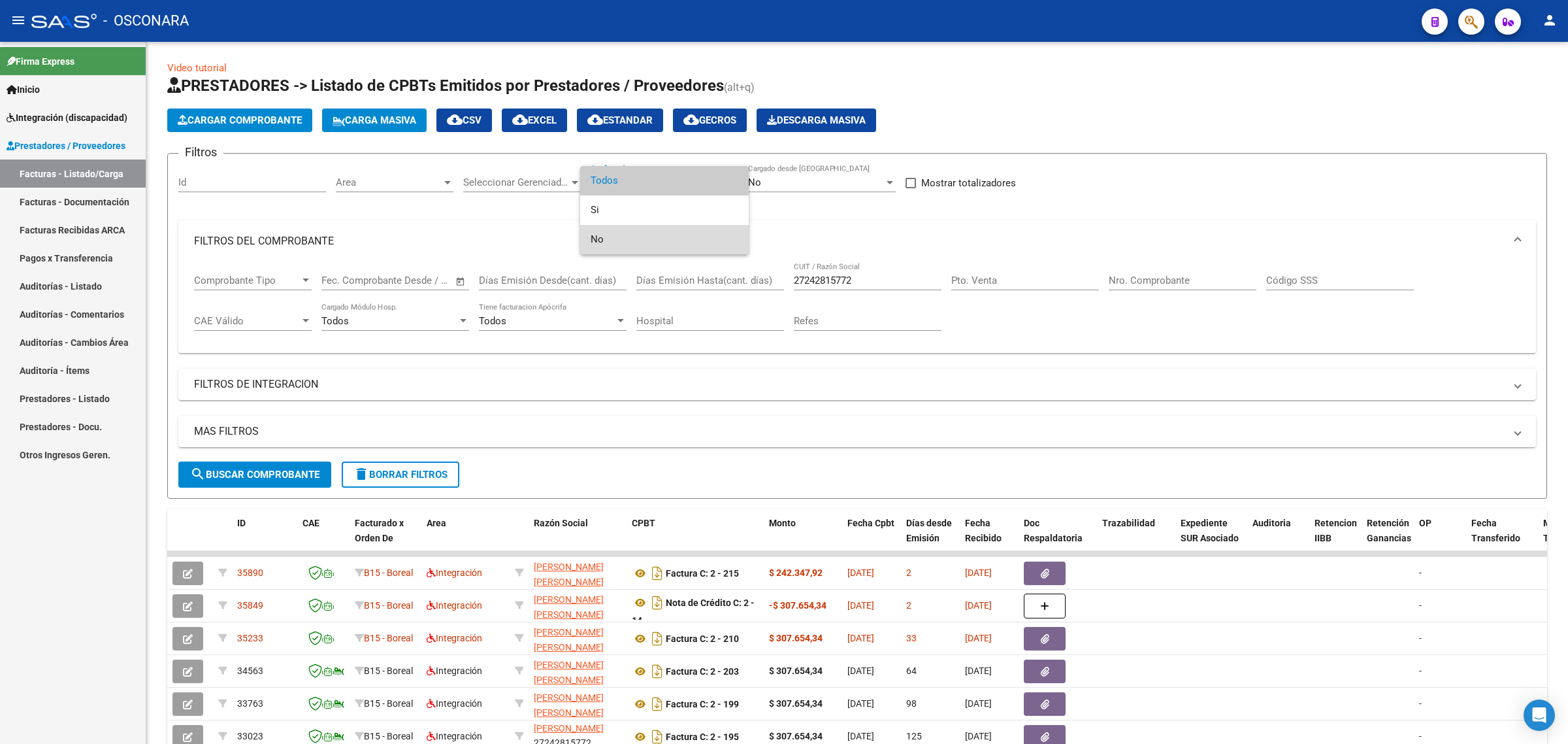
click at [657, 239] on span "No" at bounding box center [664, 240] width 148 height 30
click at [776, 191] on div "No Cargado desde [GEOGRAPHIC_DATA]" at bounding box center [821, 178] width 148 height 28
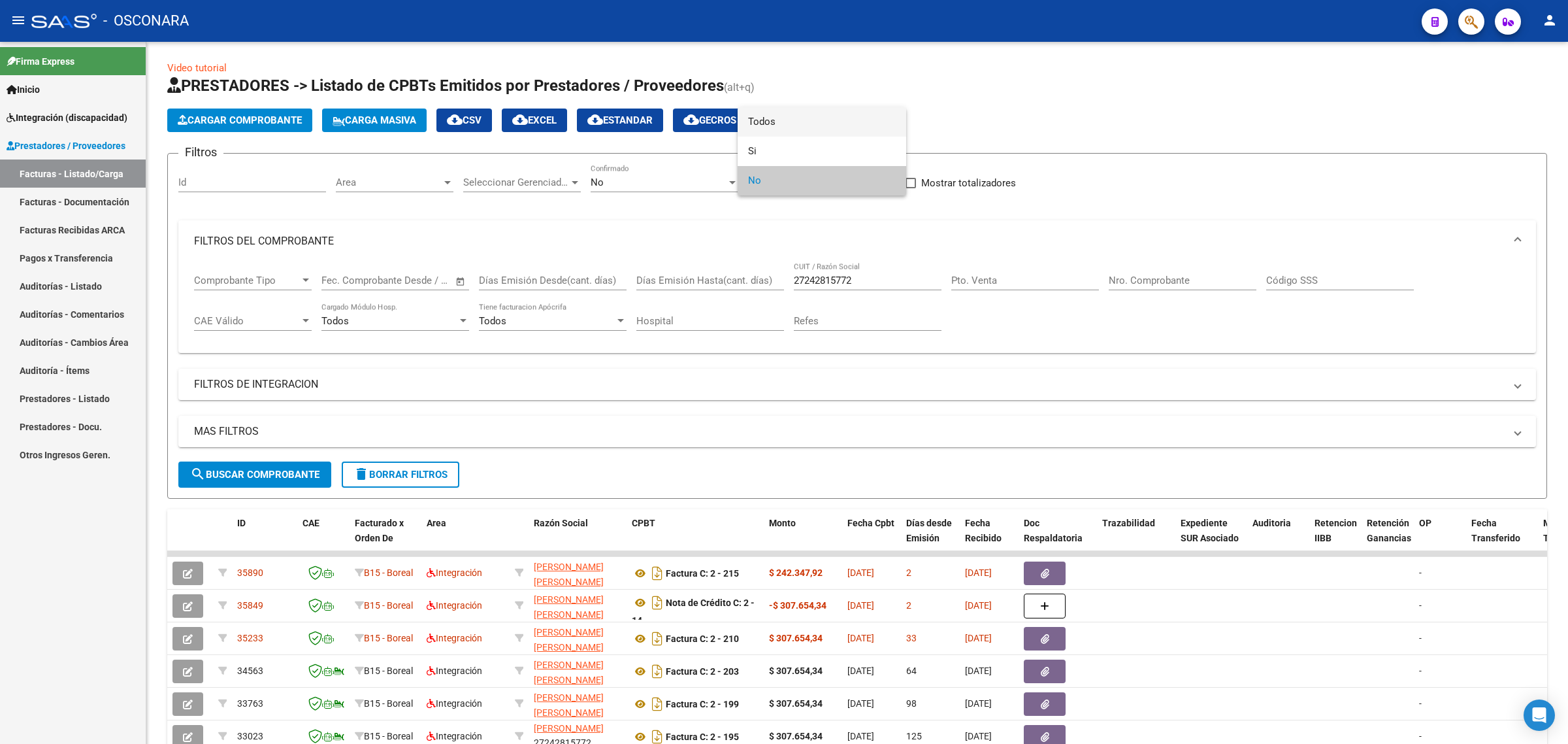
drag, startPoint x: 772, startPoint y: 118, endPoint x: 647, endPoint y: 193, distance: 145.8
click at [772, 118] on span "Todos" at bounding box center [821, 122] width 148 height 30
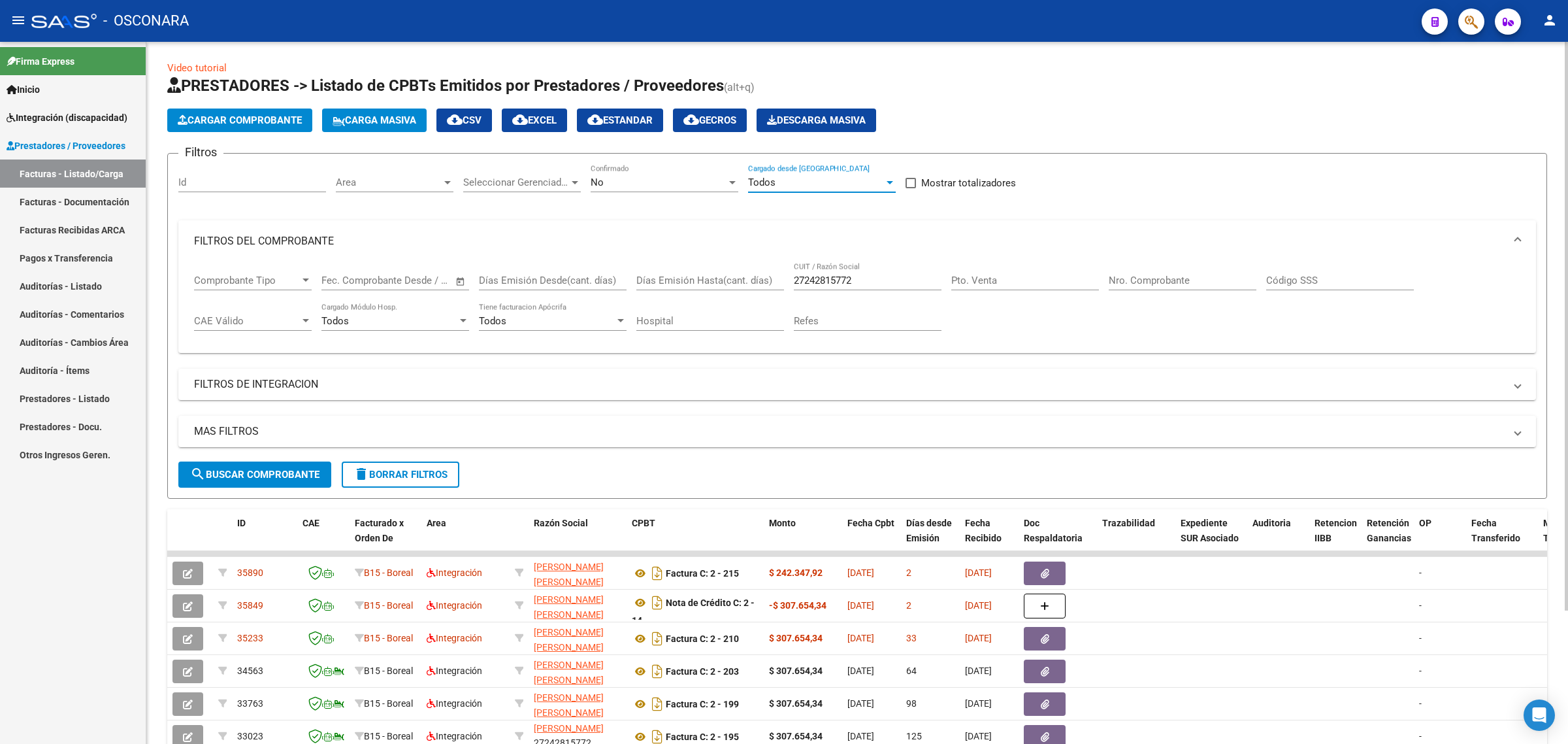
click at [273, 459] on form "Filtros Id Area Area Seleccionar Gerenciador Seleccionar Gerenciador No Confirm…" at bounding box center [857, 325] width 1380 height 346
click at [296, 452] on div "MAS FILTROS Todos Con Doc. Respaldatoria Todos Con Trazabilidad Todos Asociado …" at bounding box center [857, 438] width 1358 height 45
click at [289, 464] on button "search Buscar Comprobante" at bounding box center [254, 474] width 153 height 26
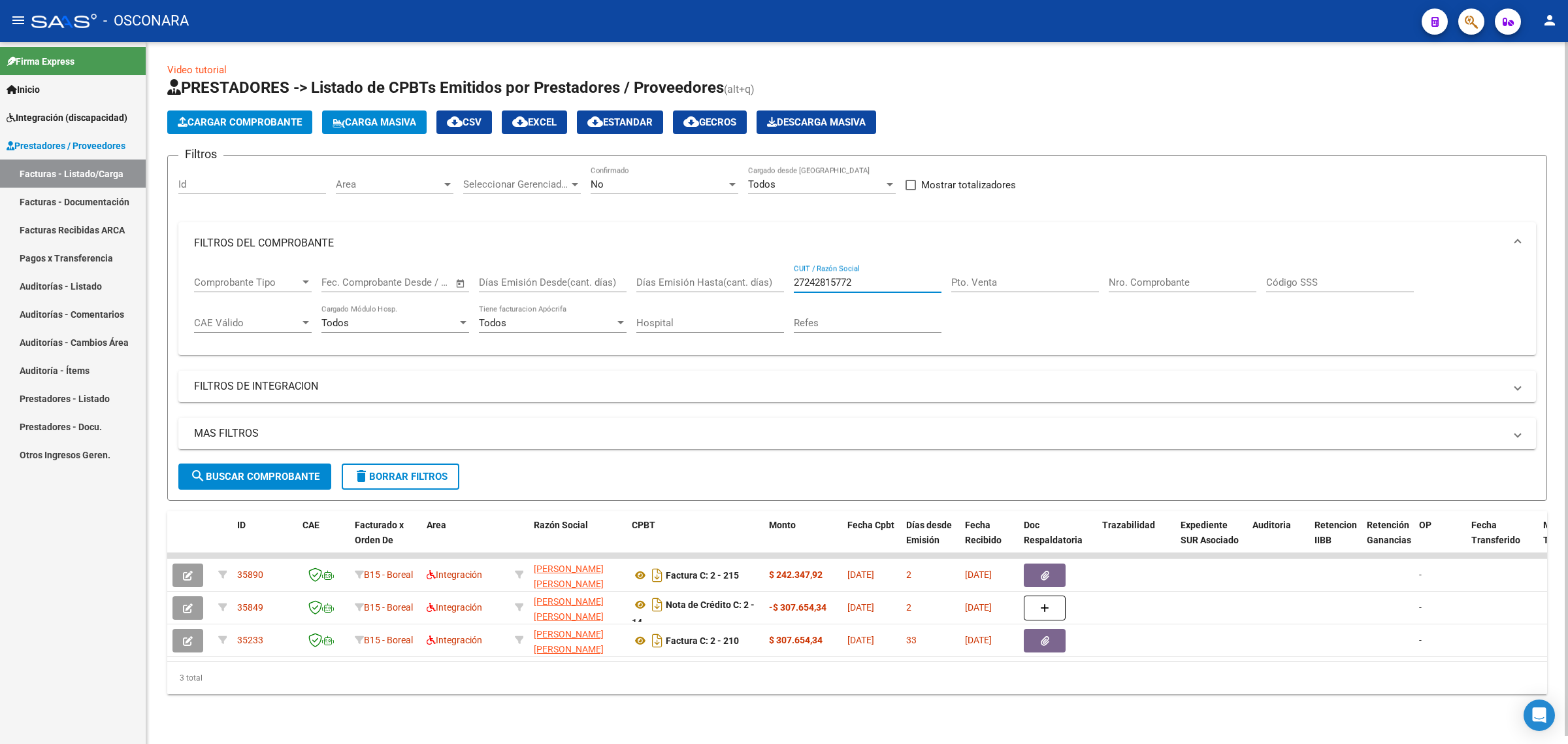
click at [817, 276] on input "27242815772" at bounding box center [867, 282] width 148 height 12
paste input "7779239"
type input "27277792392"
click at [285, 471] on span "search Buscar Comprobante" at bounding box center [255, 477] width 129 height 12
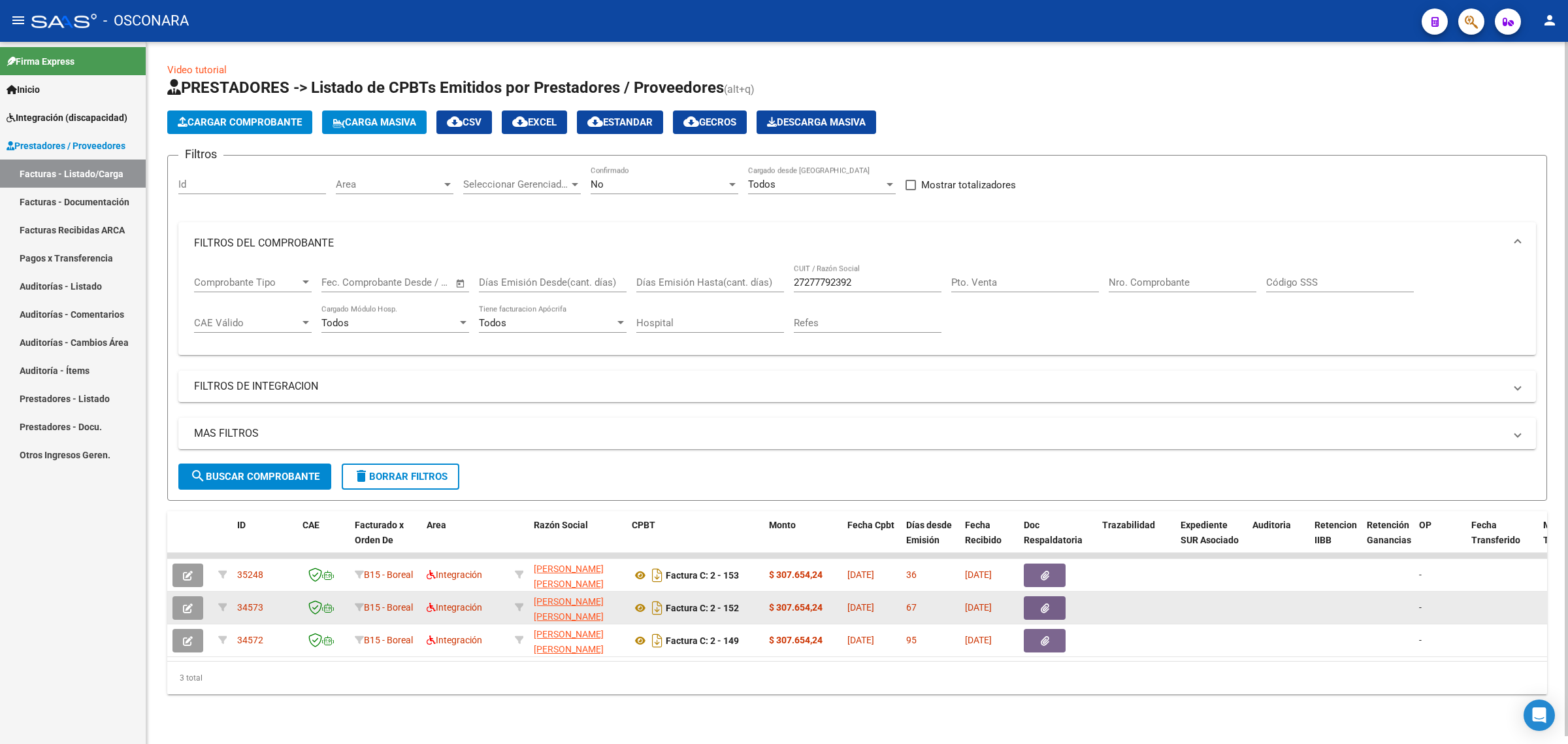
click at [248, 605] on span "34573" at bounding box center [251, 607] width 26 height 11
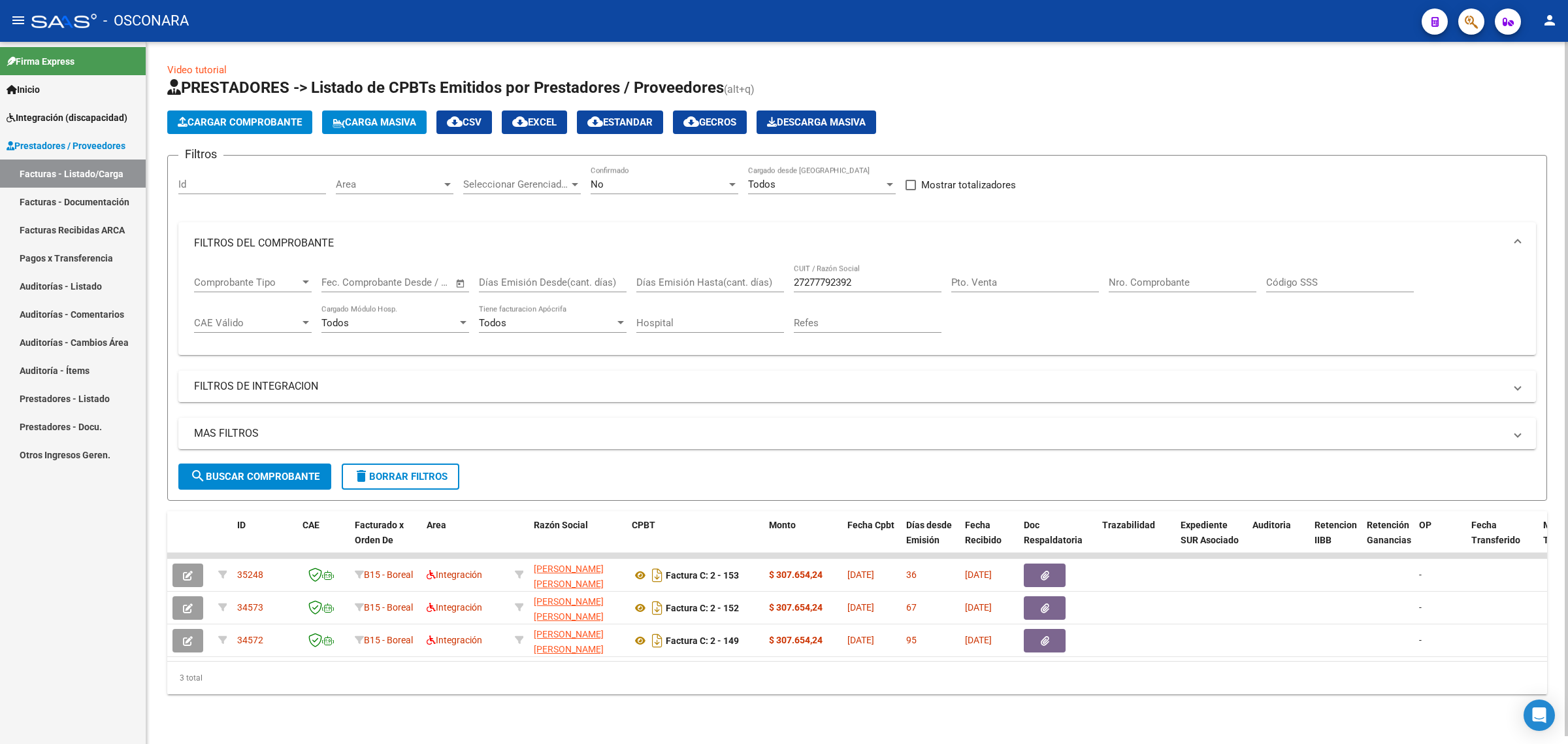
copy span "34573"
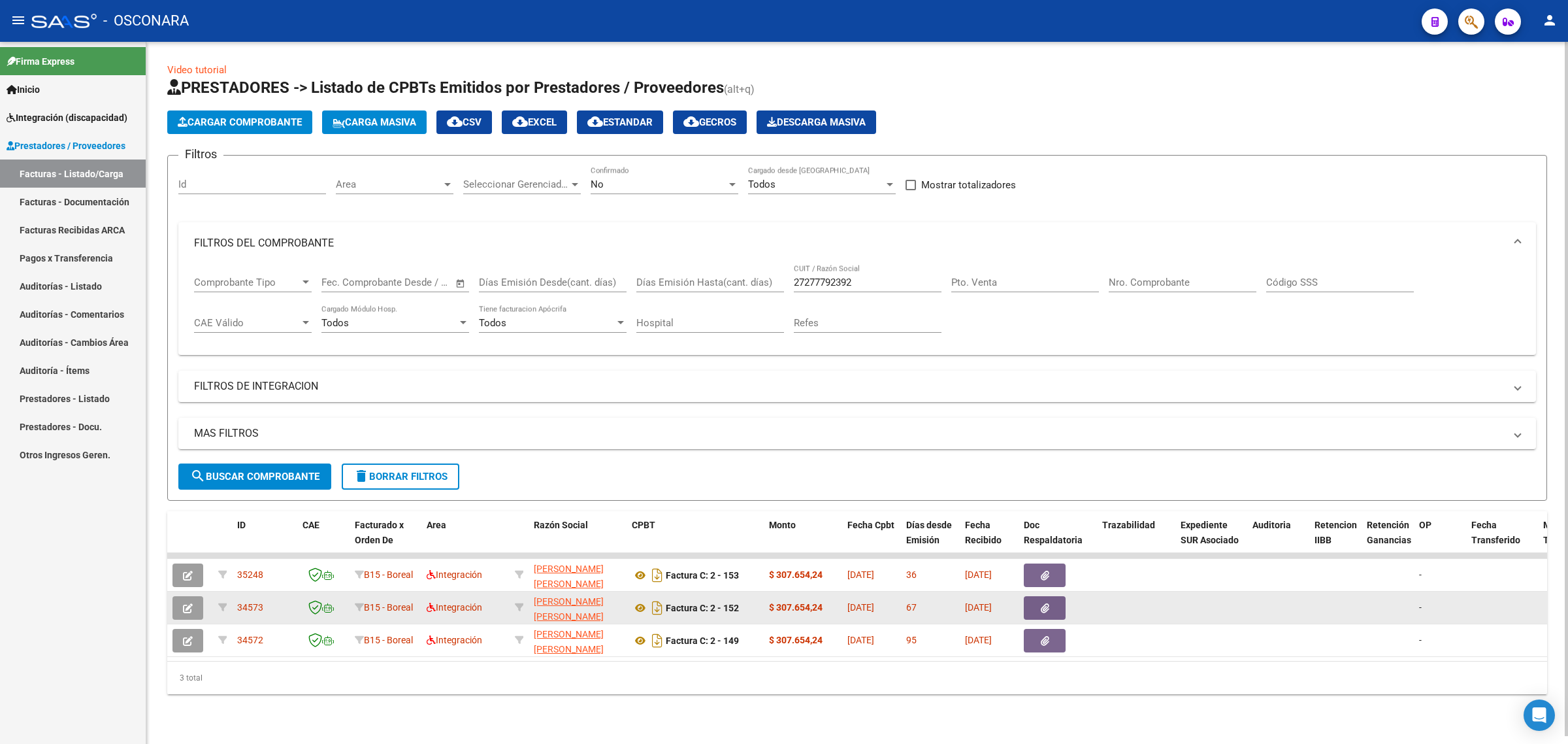
click at [247, 606] on span "34573" at bounding box center [251, 607] width 26 height 11
click at [245, 602] on span "34573" at bounding box center [251, 607] width 26 height 11
click at [251, 603] on span "34573" at bounding box center [251, 607] width 26 height 11
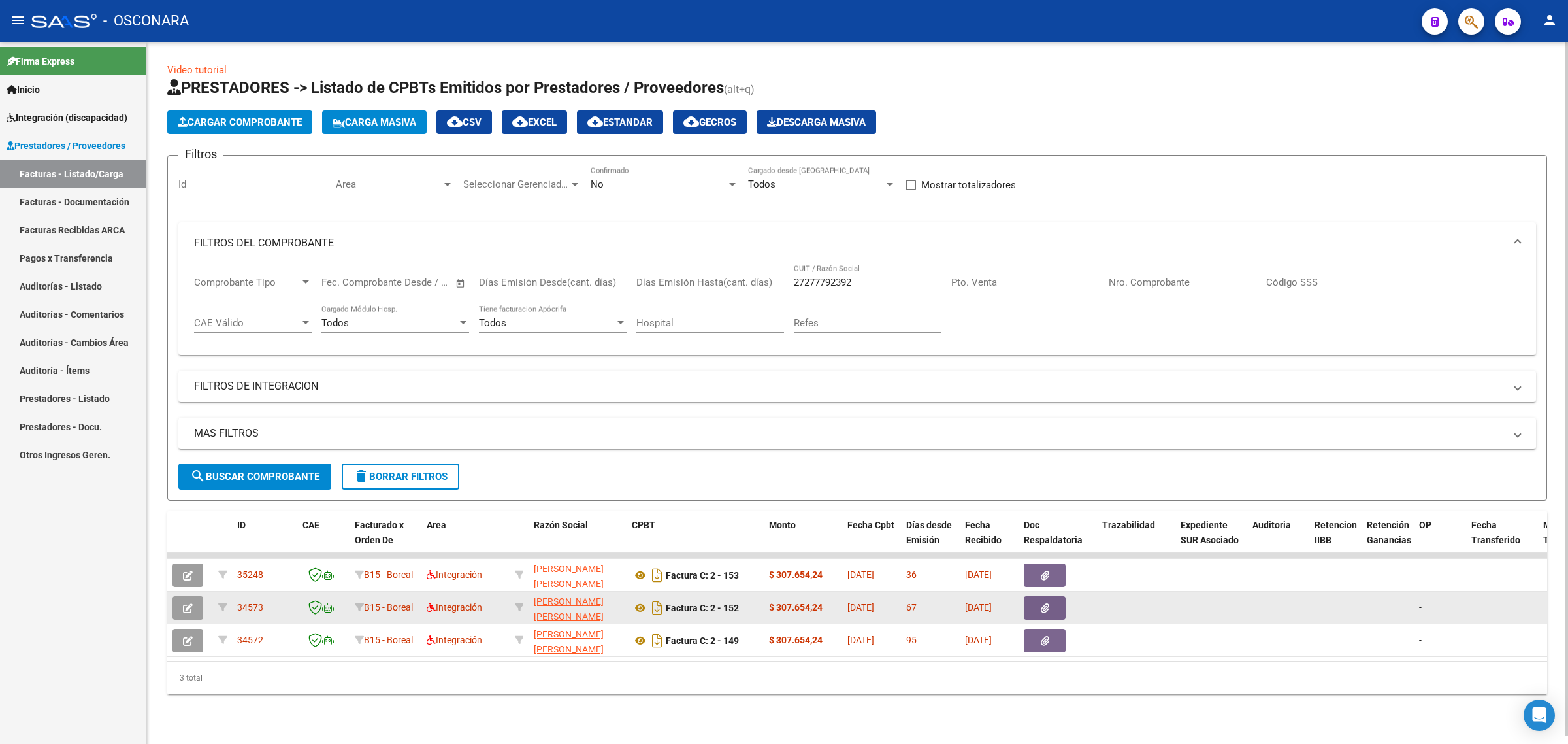
click at [251, 603] on span "34573" at bounding box center [251, 607] width 26 height 11
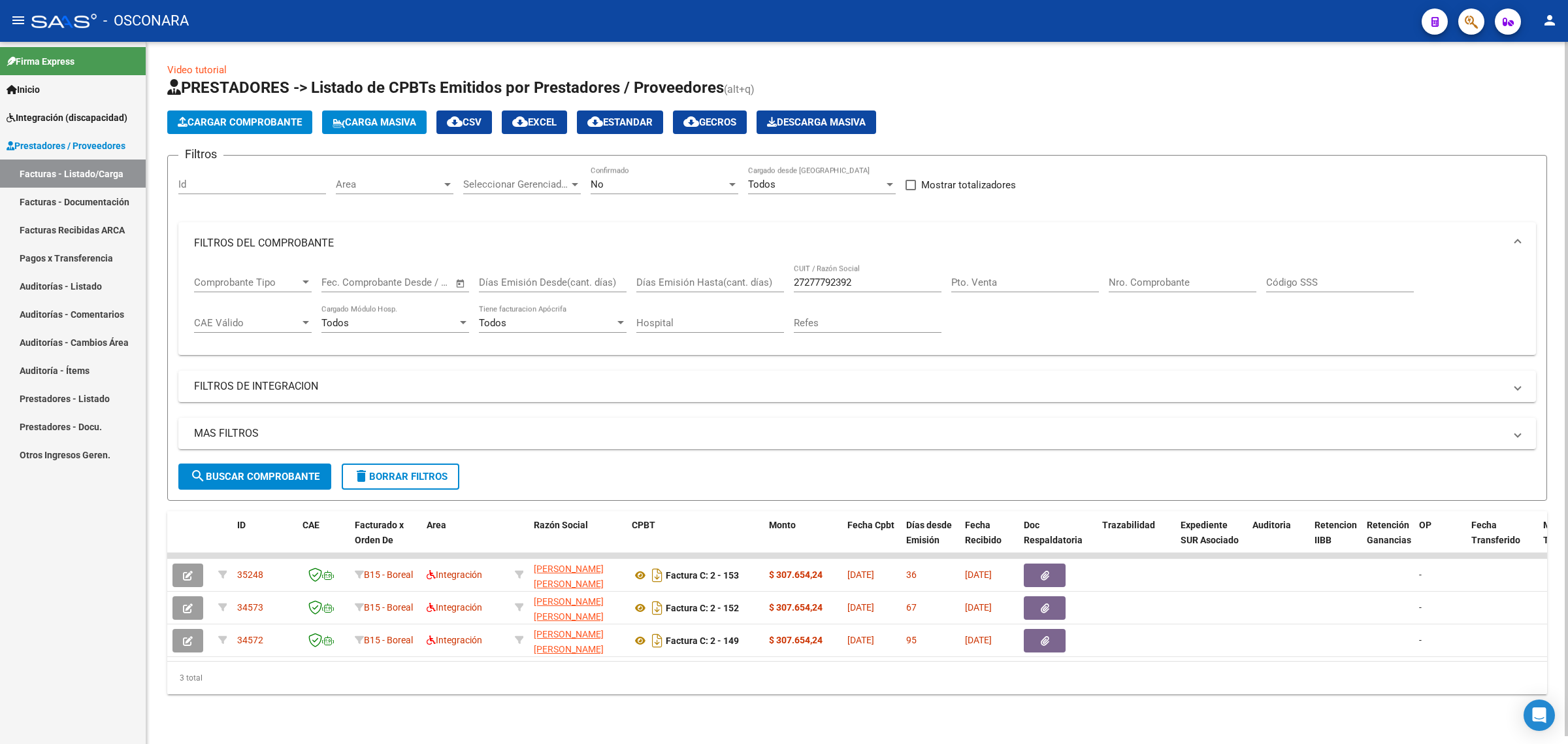
click at [263, 121] on span "Cargar Comprobante" at bounding box center [240, 122] width 124 height 12
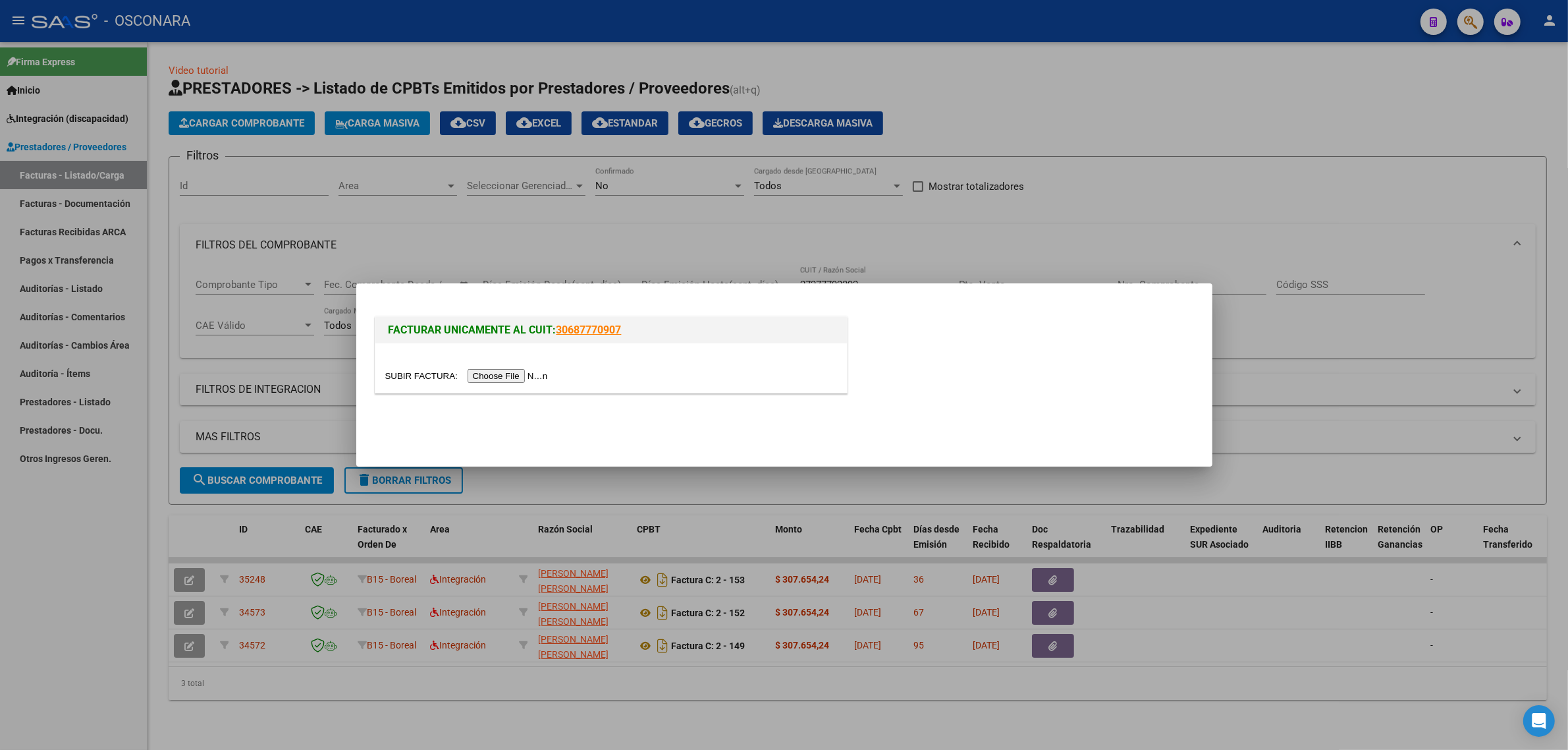
click at [512, 374] on input "file" at bounding box center [469, 376] width 166 height 14
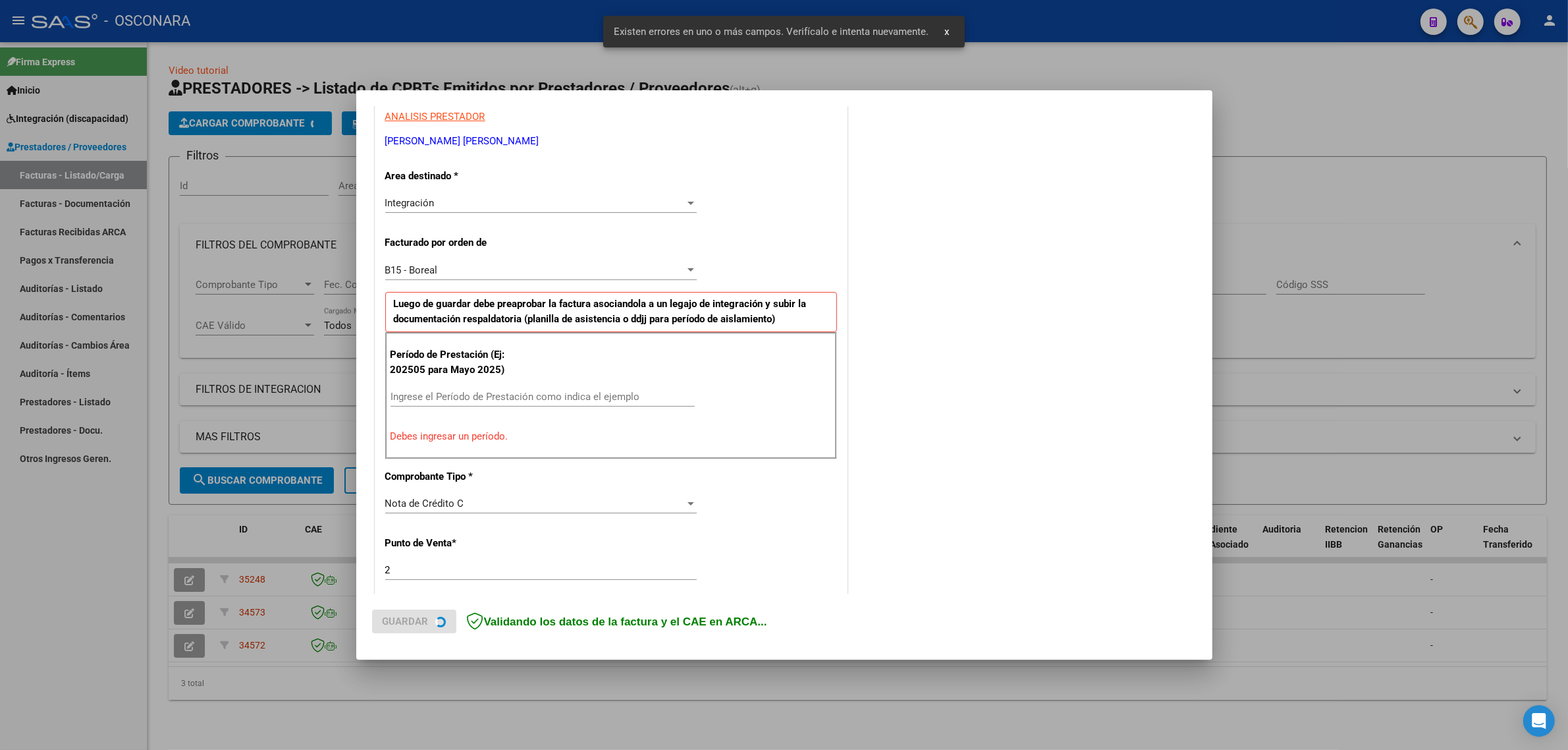
scroll to position [284, 0]
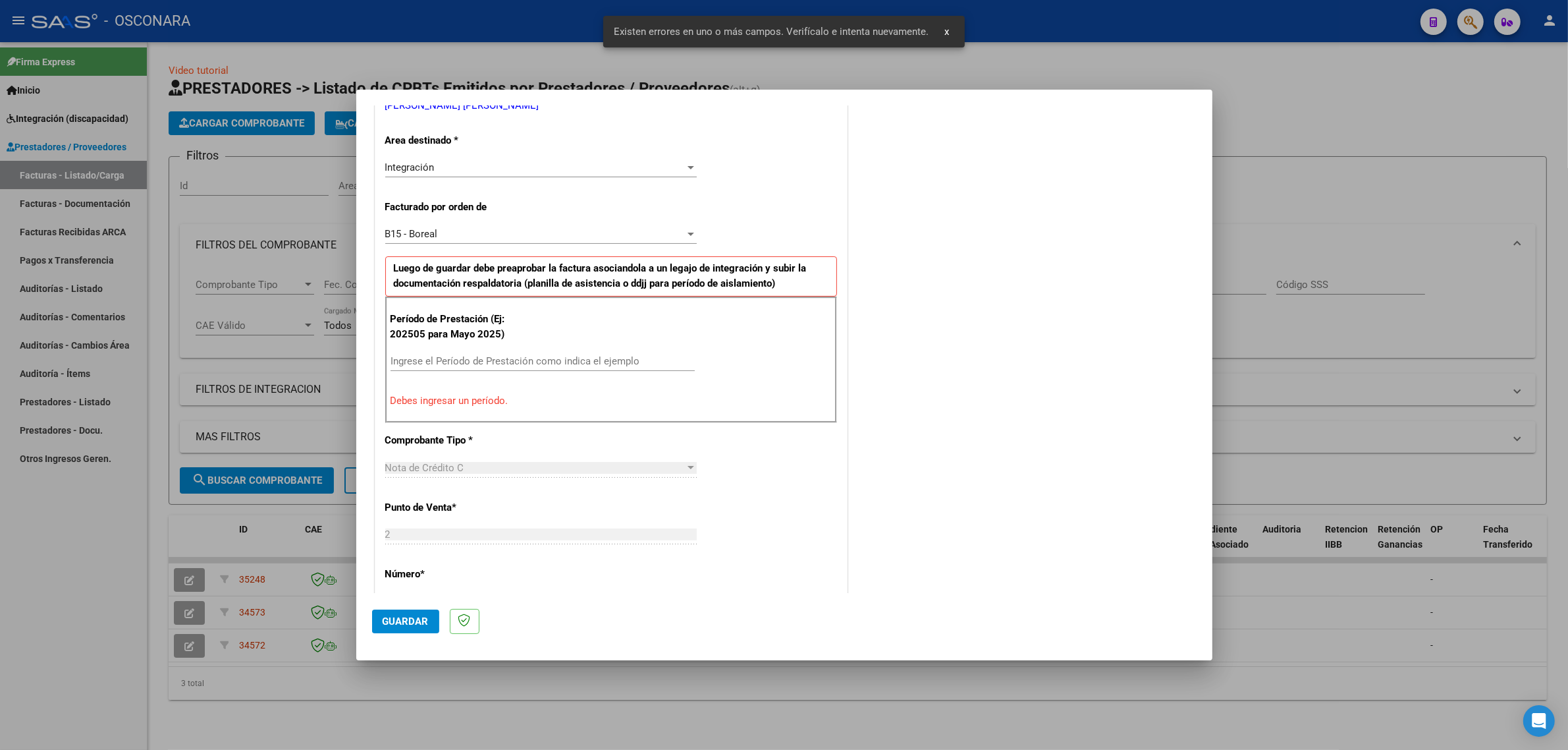
click at [489, 364] on input "Ingrese el Período de Prestación como indica el ejemplo" at bounding box center [543, 361] width 304 height 12
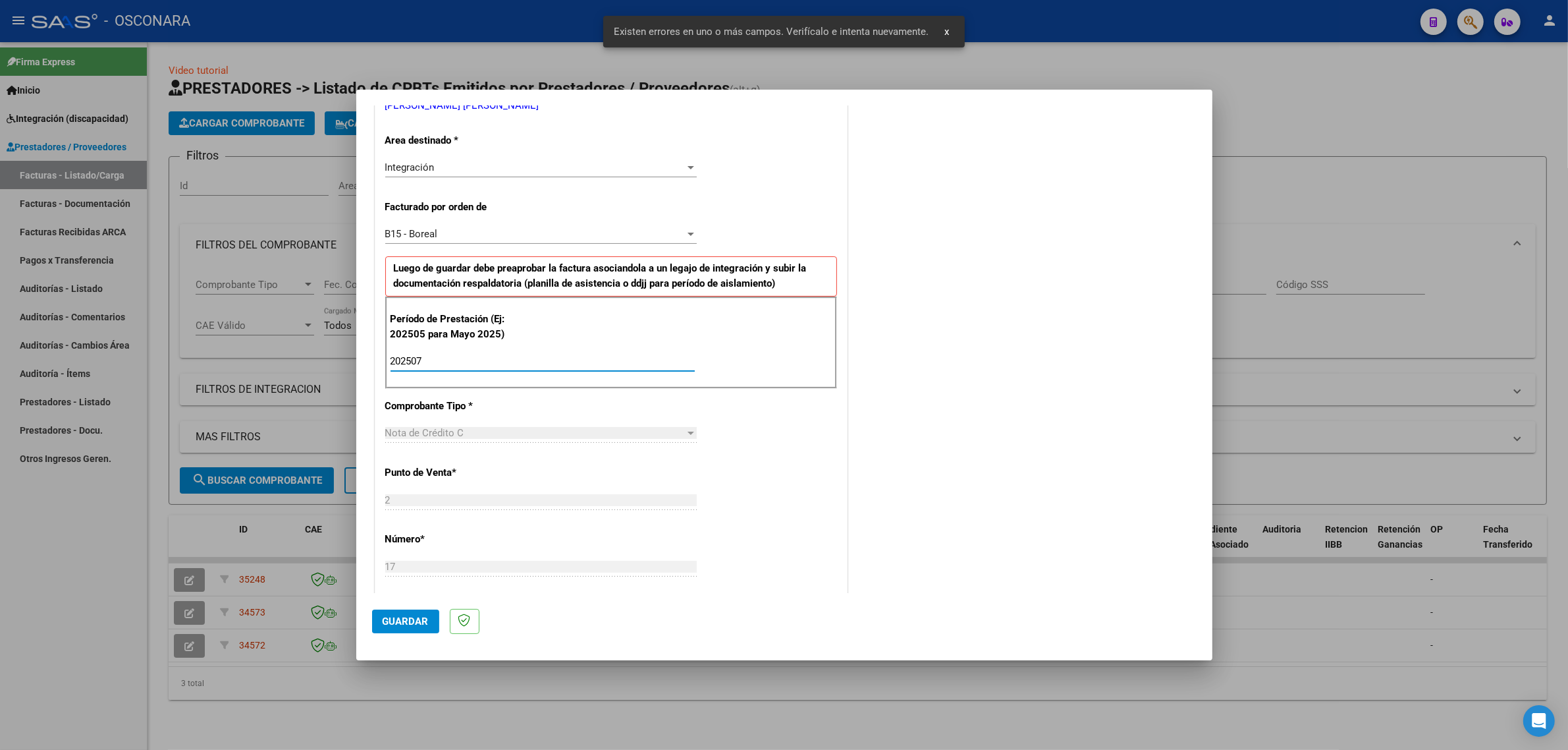
type input "202507"
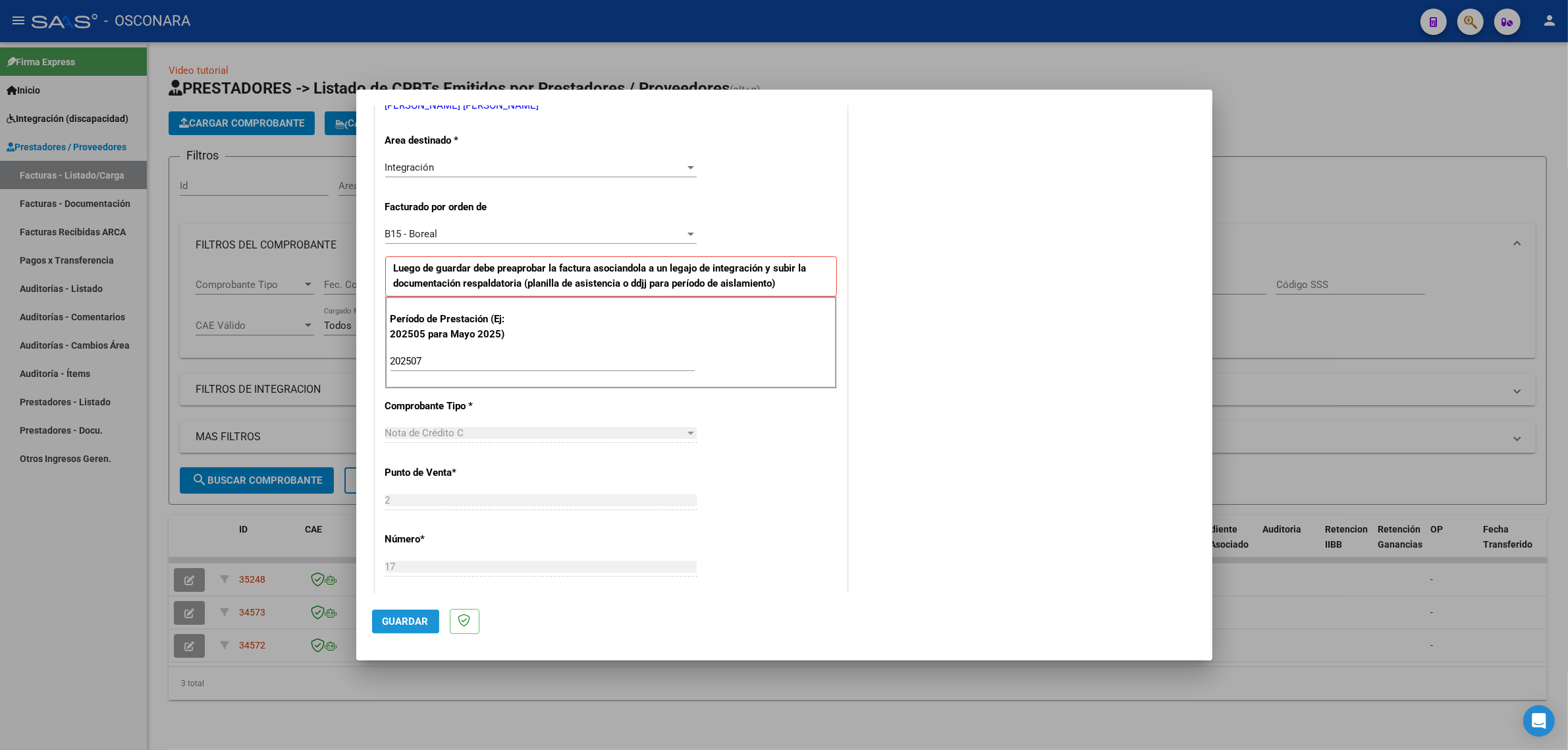
click at [408, 614] on button "Guardar" at bounding box center [406, 621] width 67 height 24
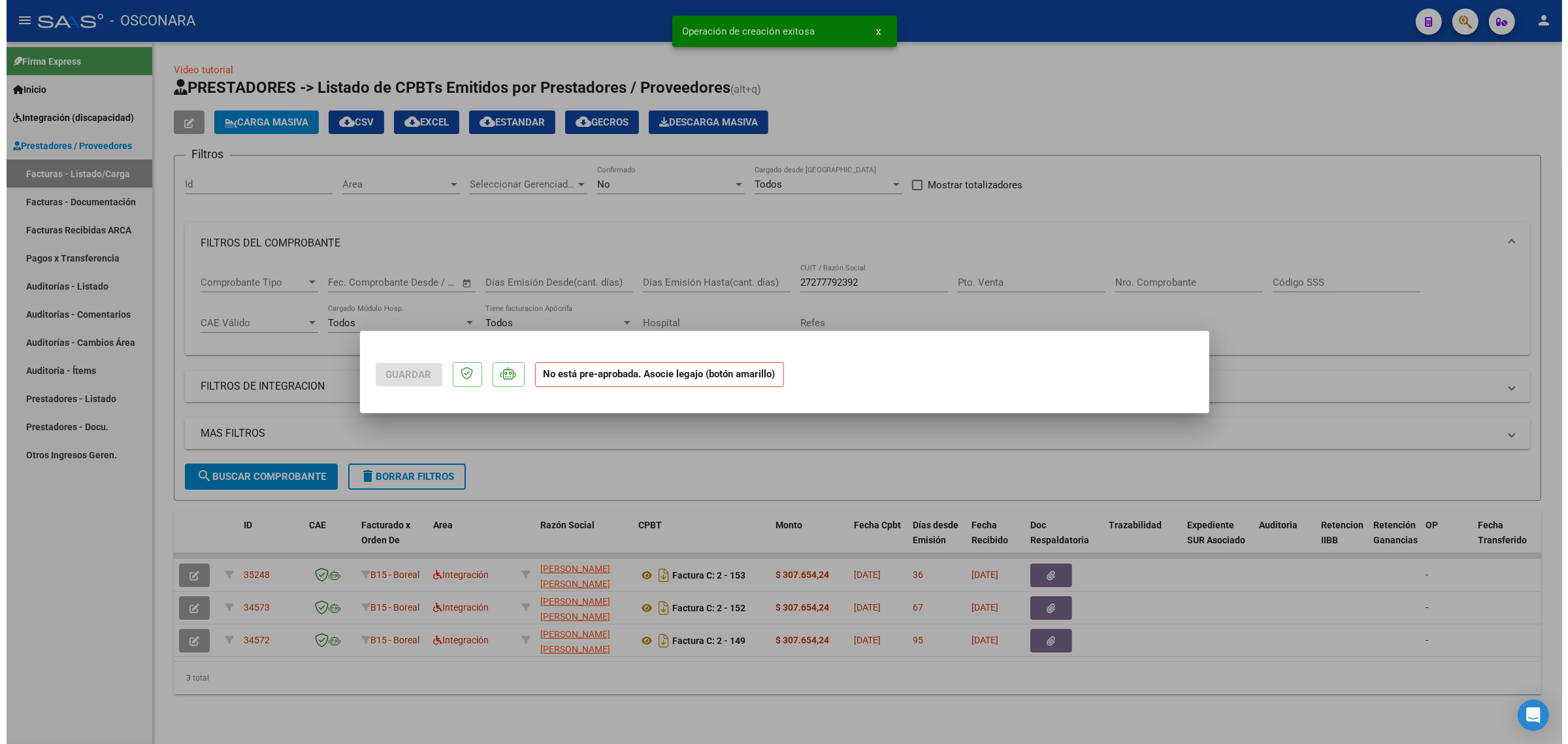
scroll to position [0, 0]
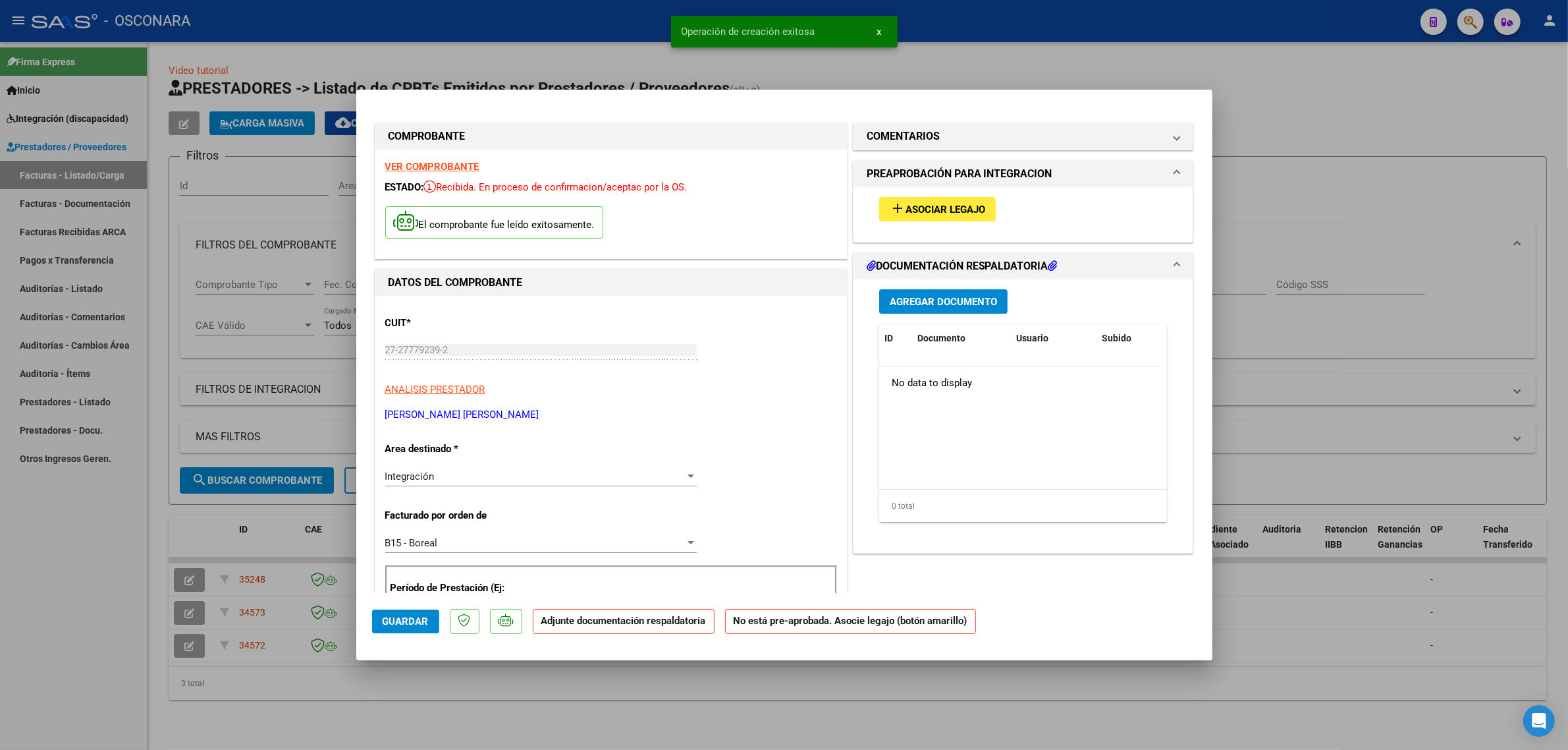
click at [906, 211] on span "Asociar Legajo" at bounding box center [946, 210] width 80 height 12
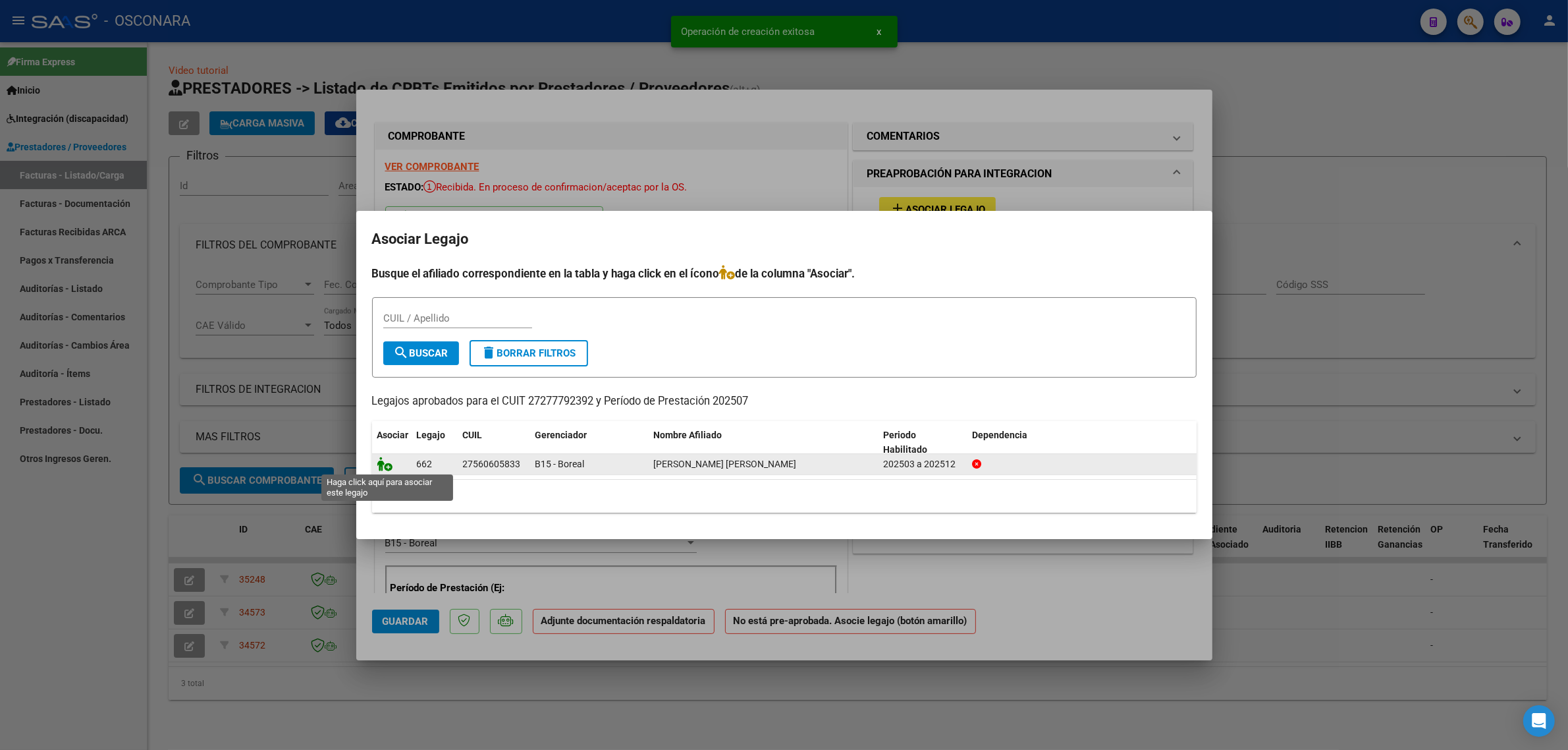
click at [386, 468] on icon at bounding box center [385, 463] width 16 height 14
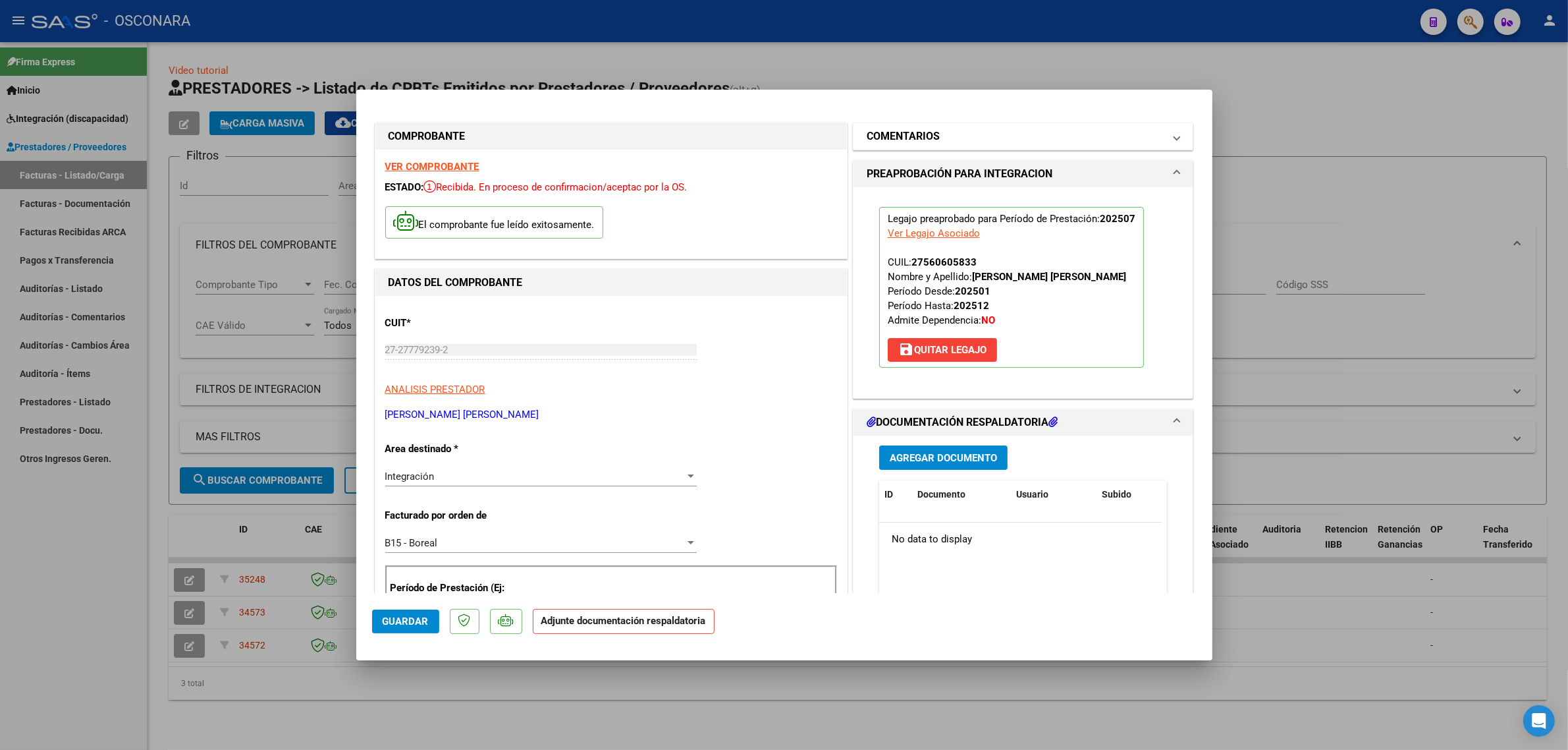
click at [893, 141] on h1 "COMENTARIOS" at bounding box center [903, 136] width 73 height 16
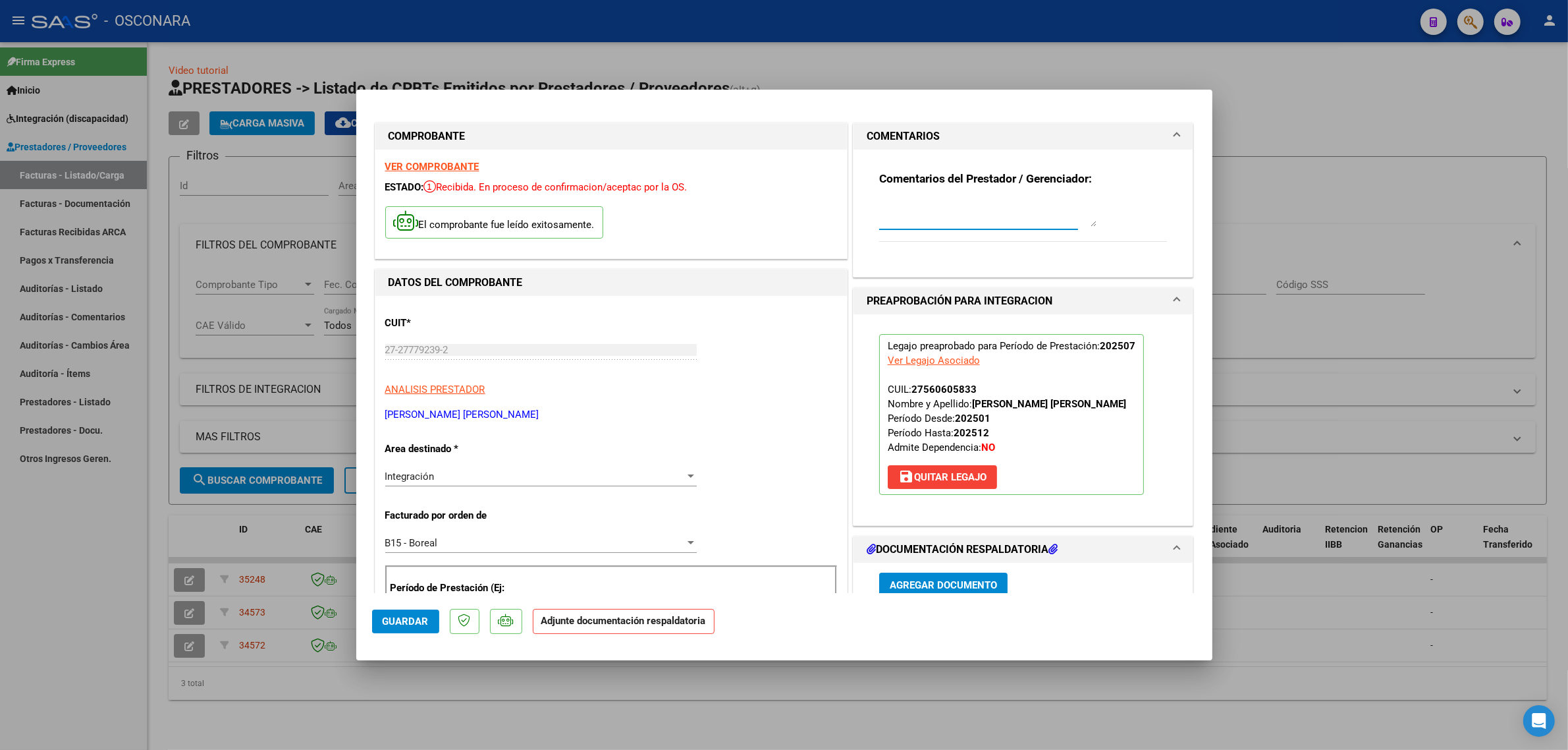
click at [891, 218] on textarea at bounding box center [988, 214] width 218 height 27
type textarea "a"
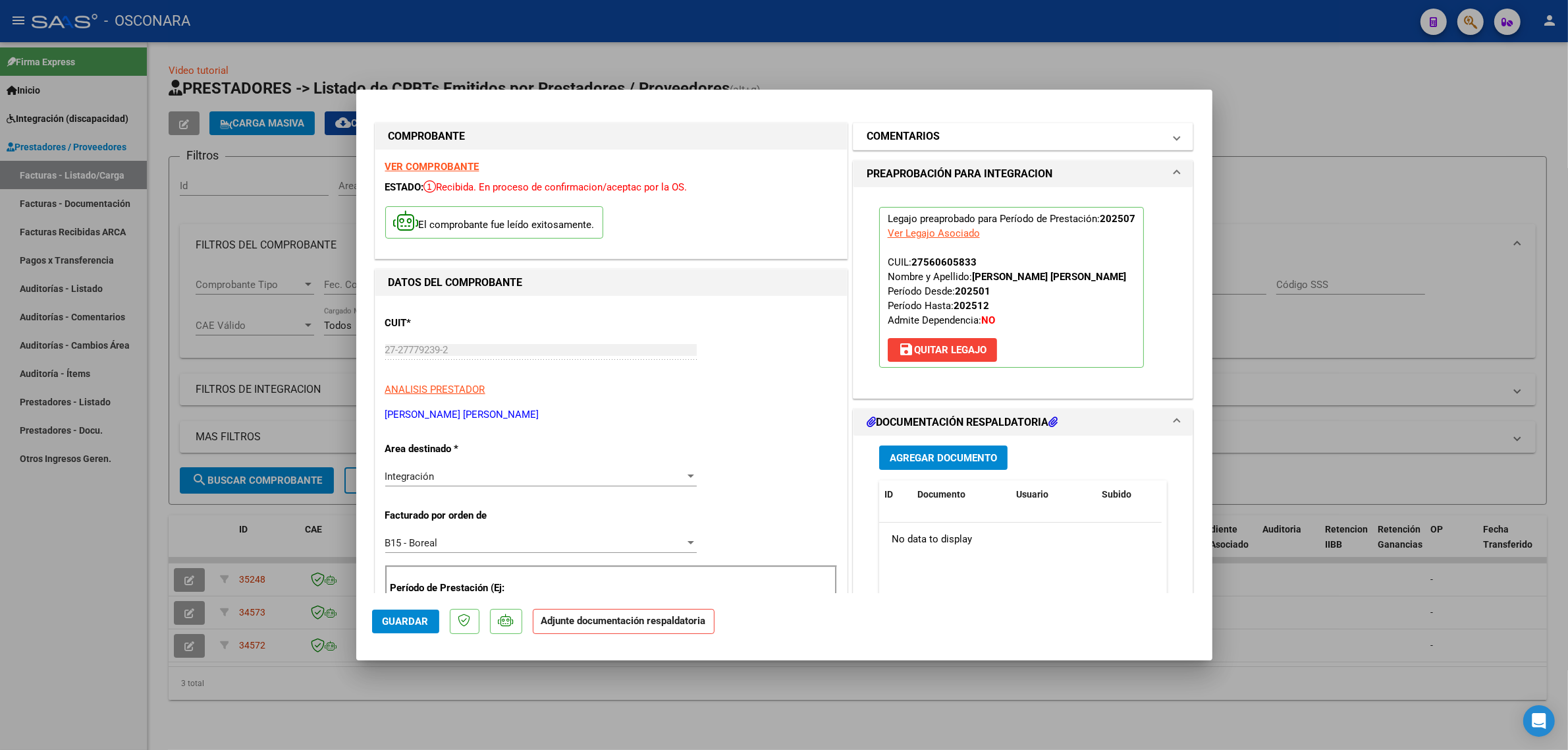
click at [966, 126] on mat-expansion-panel-header "COMENTARIOS" at bounding box center [1023, 136] width 340 height 27
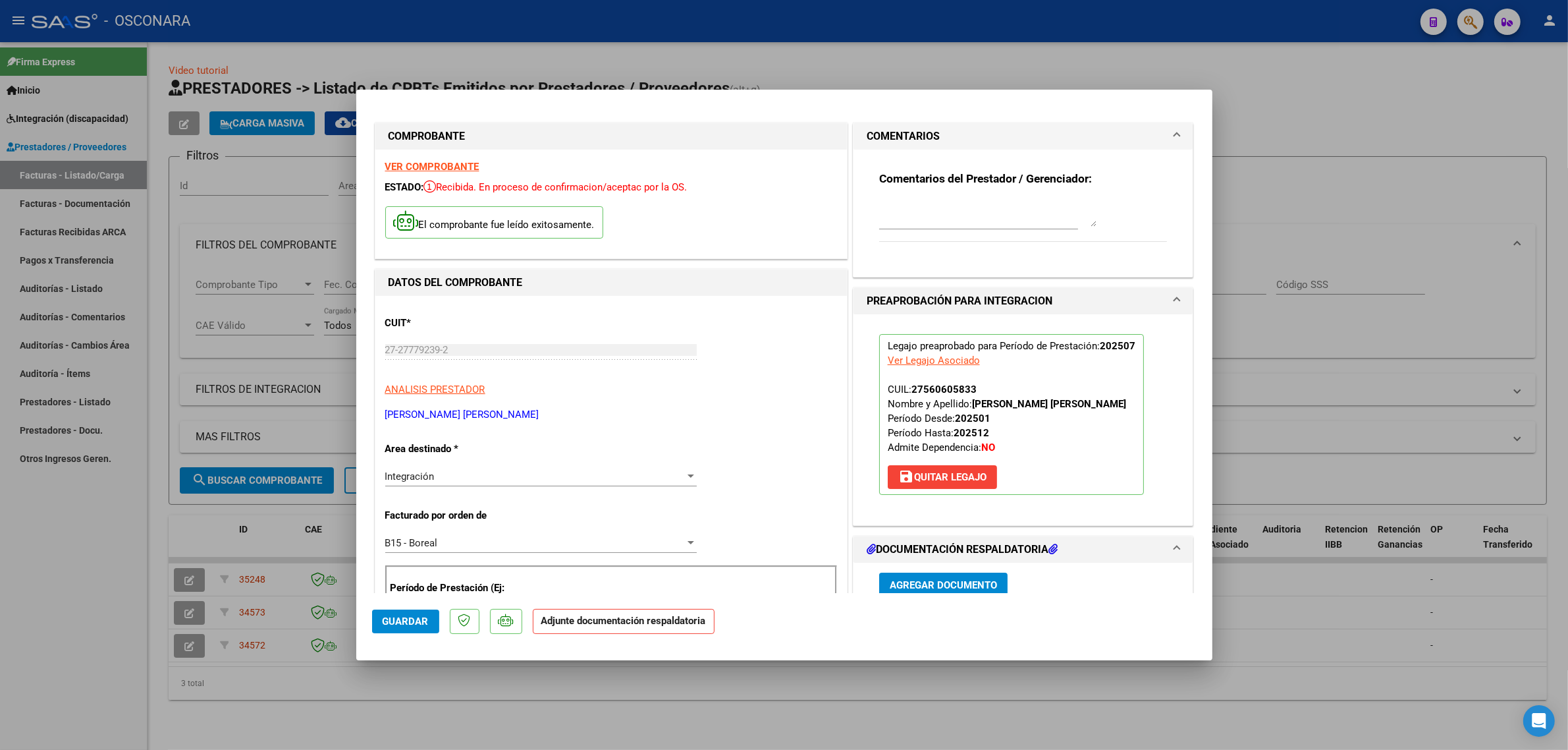
click at [912, 219] on textarea at bounding box center [988, 214] width 218 height 27
click at [452, 168] on strong "VER COMPROBANTE" at bounding box center [432, 166] width 94 height 12
click at [945, 205] on textarea "ANULA FC" at bounding box center [988, 214] width 218 height 27
type textarea "ANULA FC 152 ID 34573"
click at [422, 616] on span "Guardar" at bounding box center [405, 621] width 46 height 12
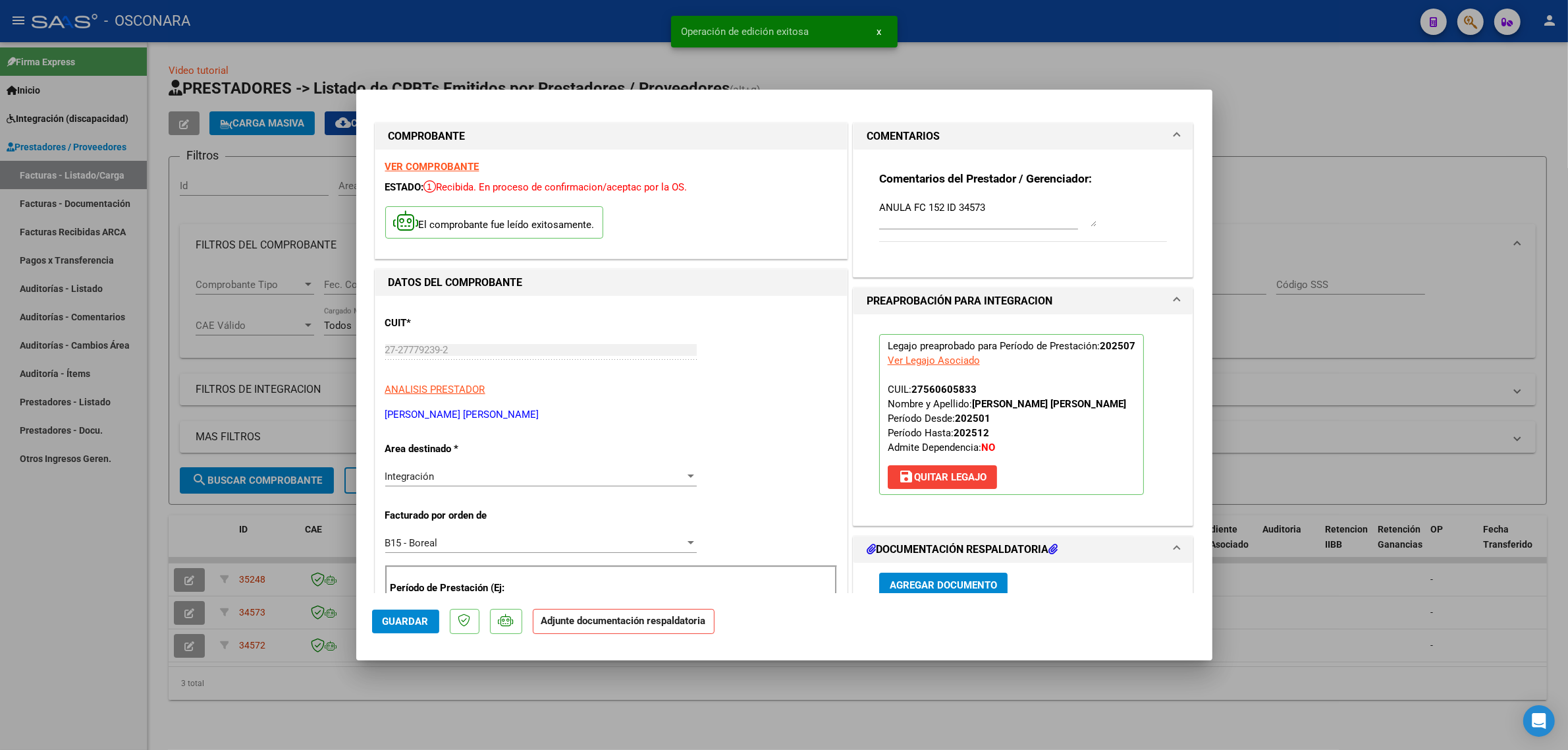
click at [303, 541] on div at bounding box center [784, 375] width 1568 height 750
type input "$ 0,00"
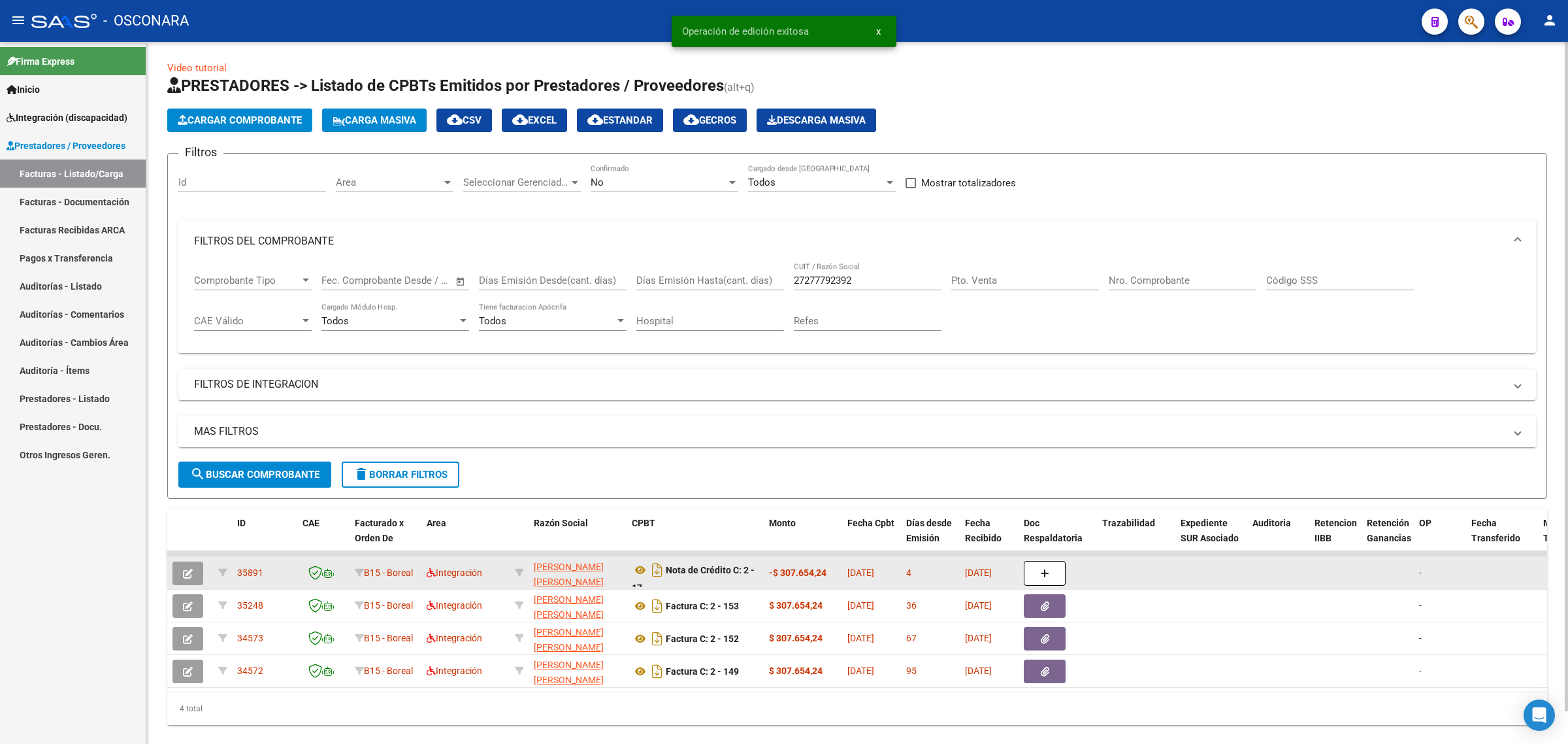
click at [256, 572] on span "35891" at bounding box center [251, 572] width 26 height 11
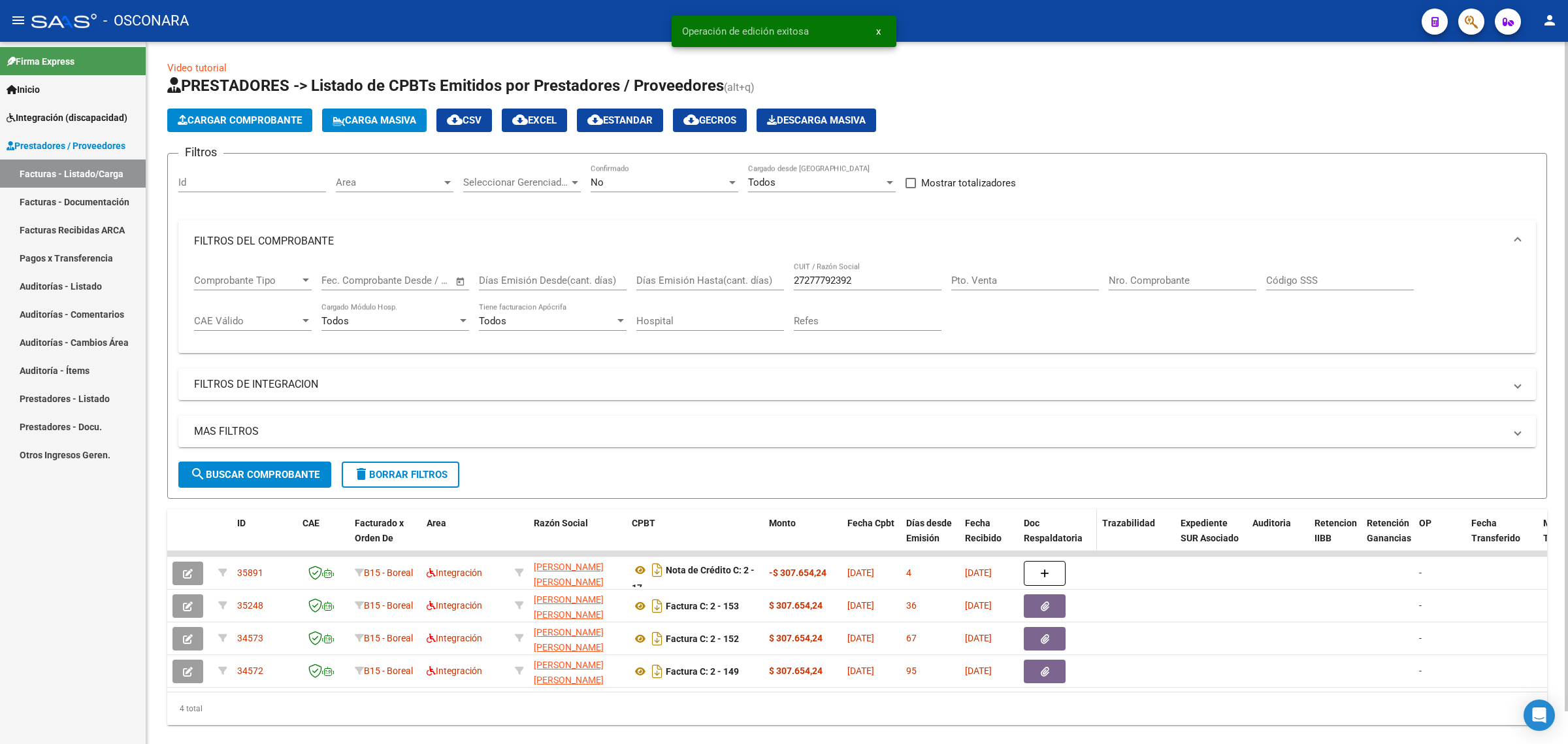
copy span "35891"
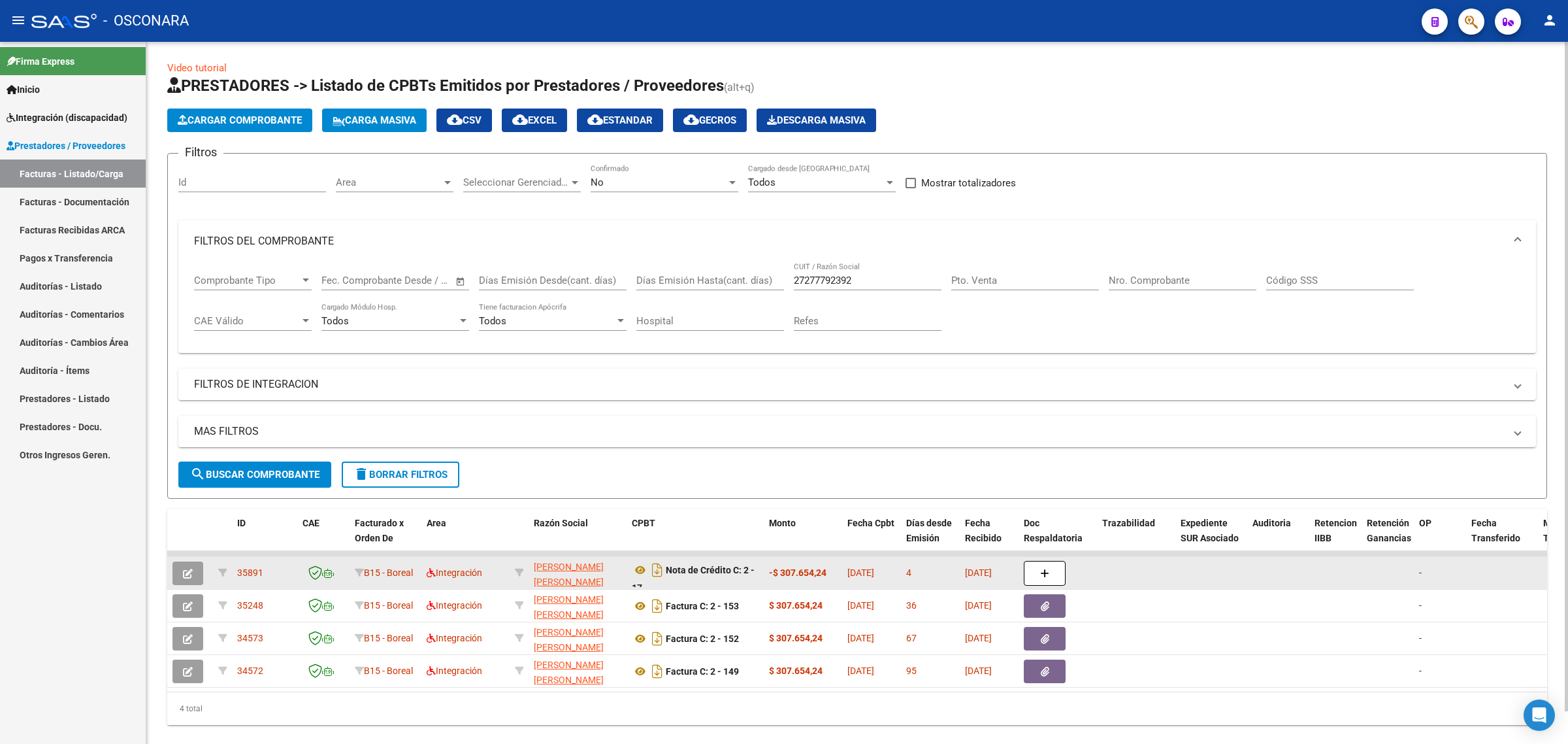
click at [289, 567] on div "35891" at bounding box center [265, 572] width 55 height 15
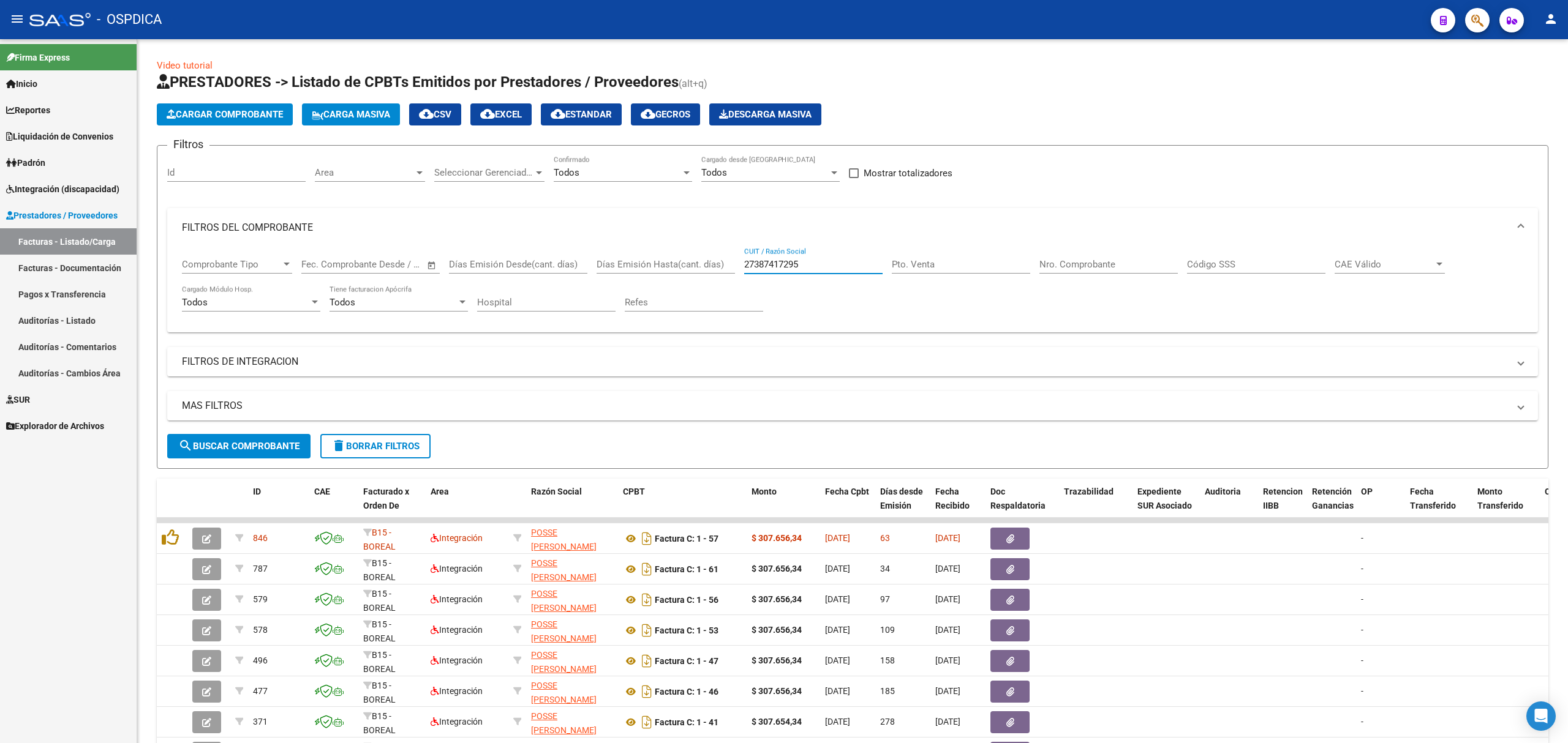
click at [777, 258] on div "27387417295 CUIT / Razón Social" at bounding box center [813, 260] width 138 height 26
click at [775, 270] on input "27387417295" at bounding box center [813, 264] width 138 height 11
paste input "277792392"
type input "27277792392"
